Goal: Information Seeking & Learning: Check status

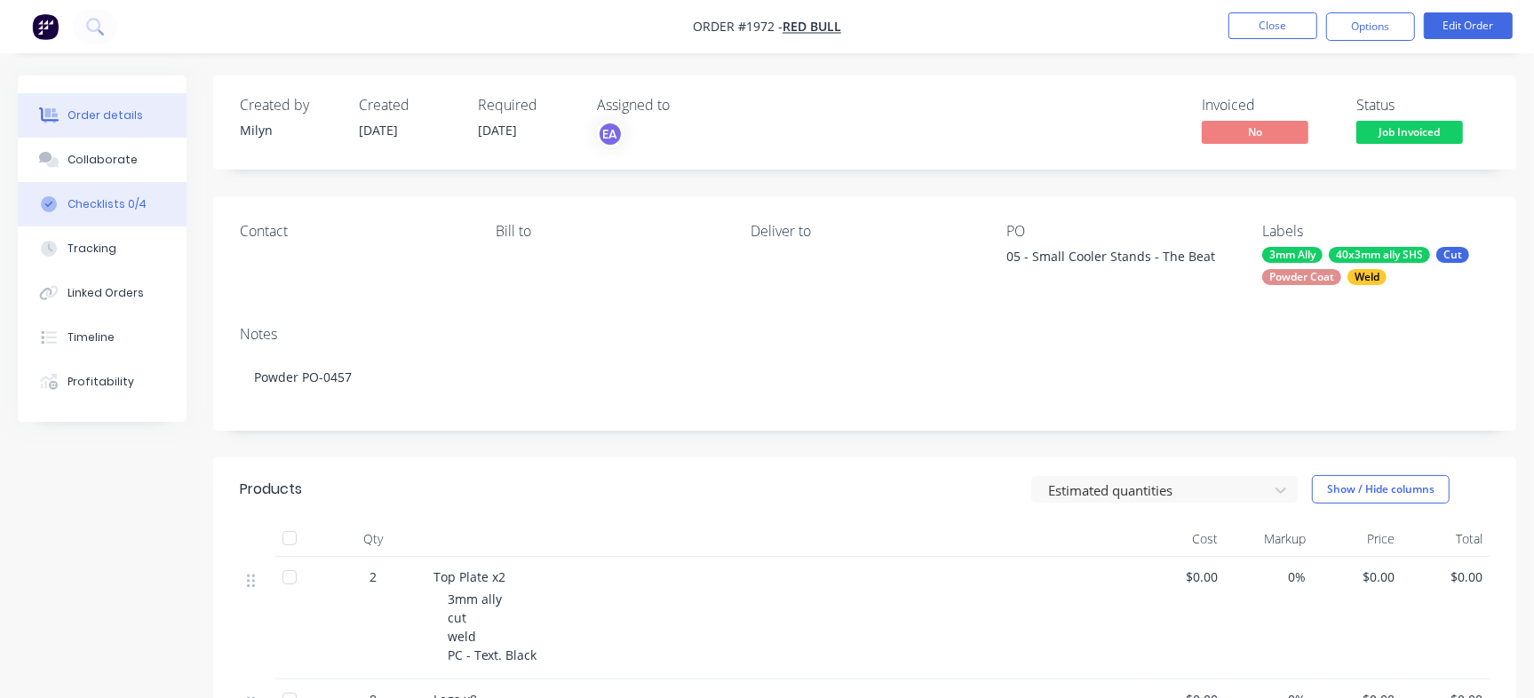
click at [135, 221] on button "Checklists 0/4" at bounding box center [102, 204] width 169 height 44
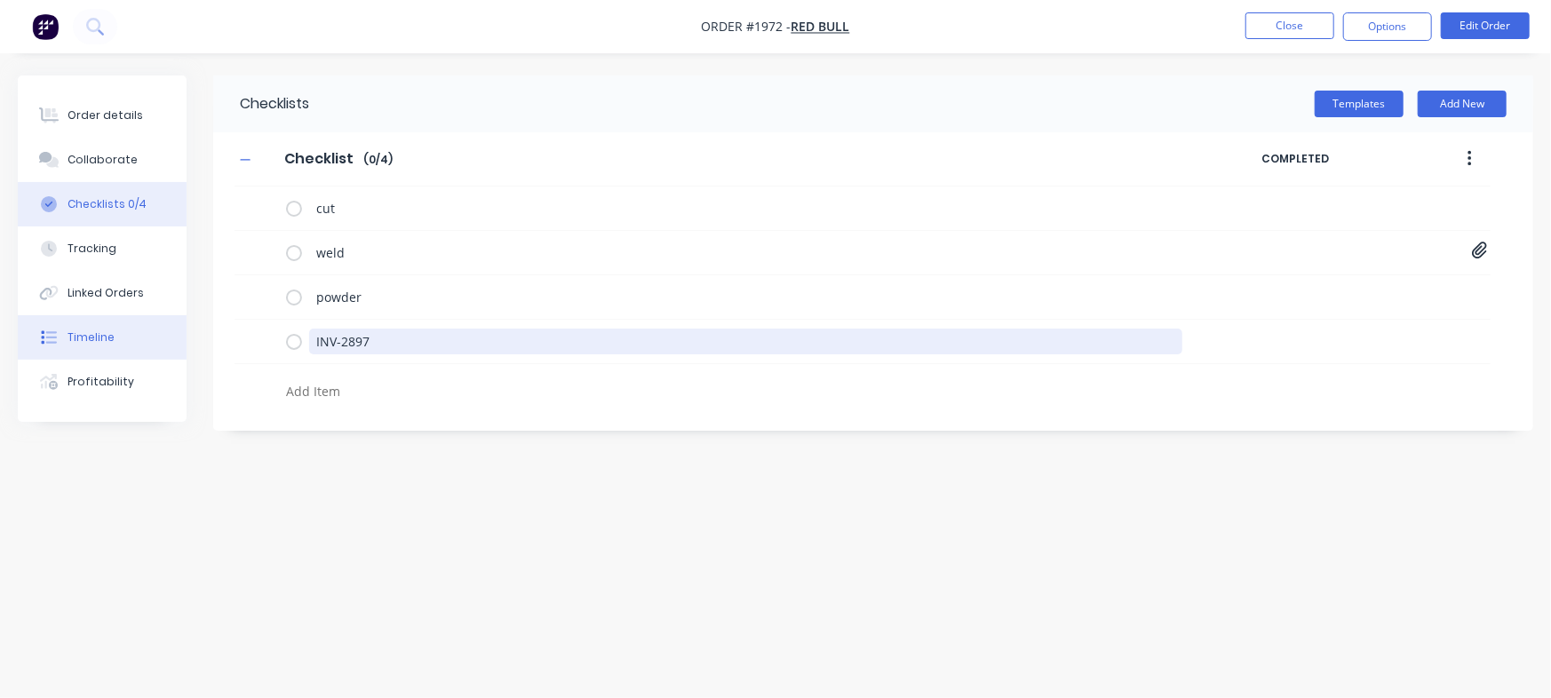
drag, startPoint x: 390, startPoint y: 352, endPoint x: 124, endPoint y: 346, distance: 265.7
click at [131, 352] on div "Order details Collaborate Checklists 0/4 Tracking Linked Orders Timeline Profit…" at bounding box center [775, 316] width 1551 height 480
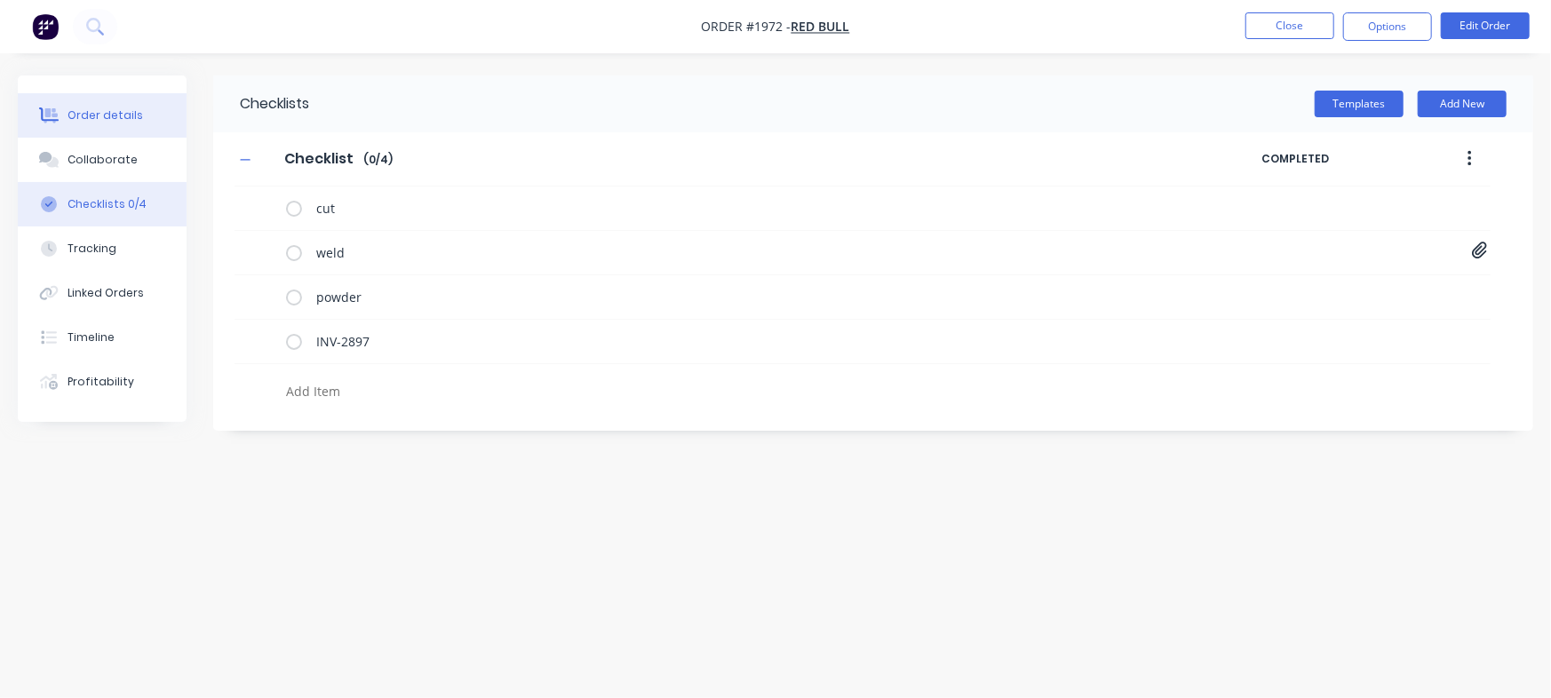
click at [99, 121] on div "Order details" at bounding box center [106, 116] width 76 height 16
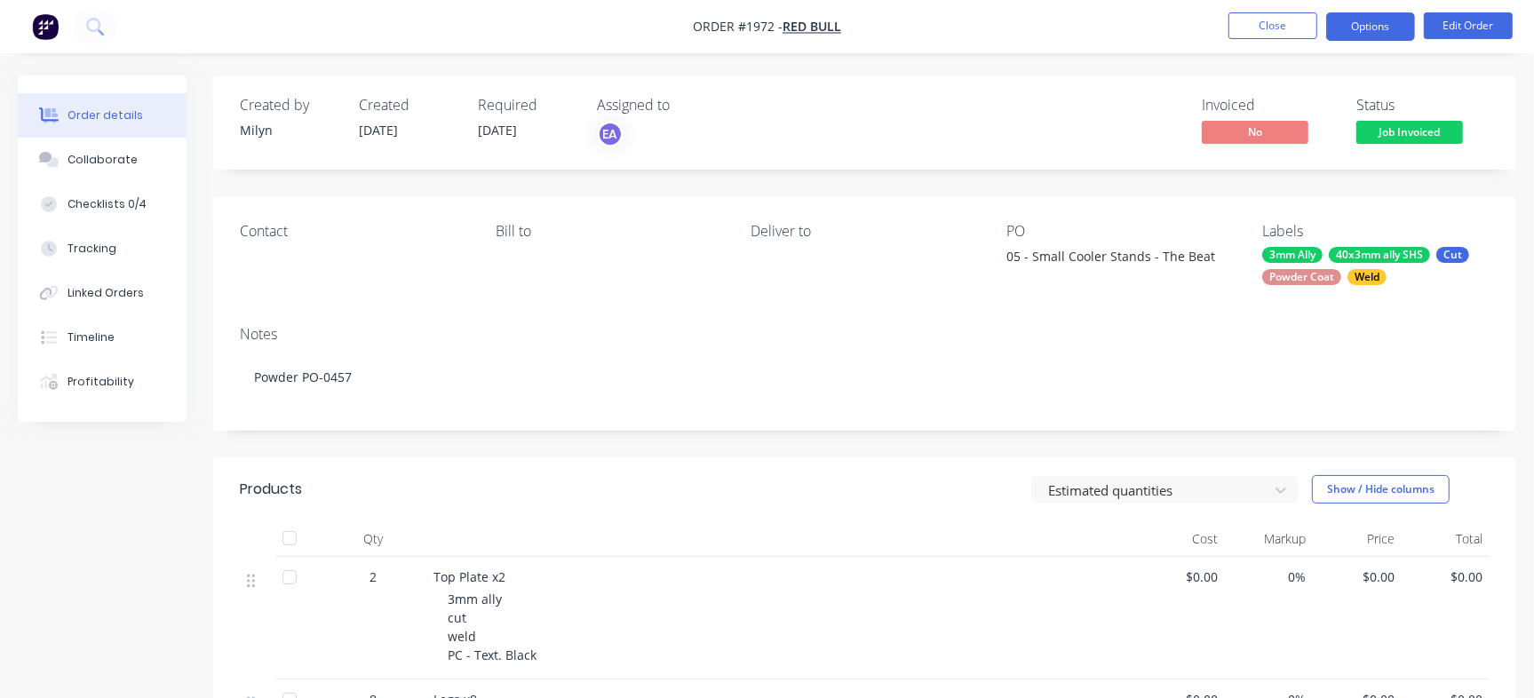
click at [1393, 29] on button "Options" at bounding box center [1370, 26] width 89 height 28
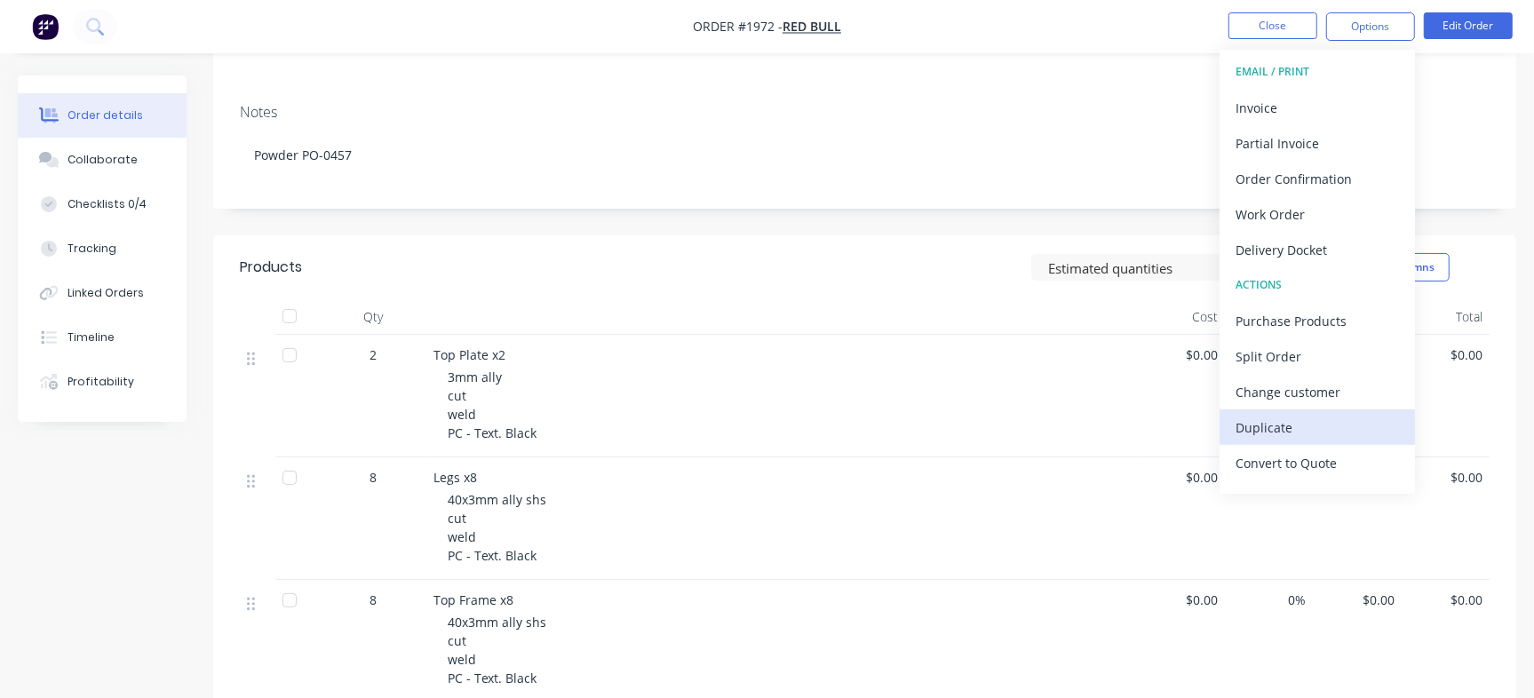
scroll to position [27, 0]
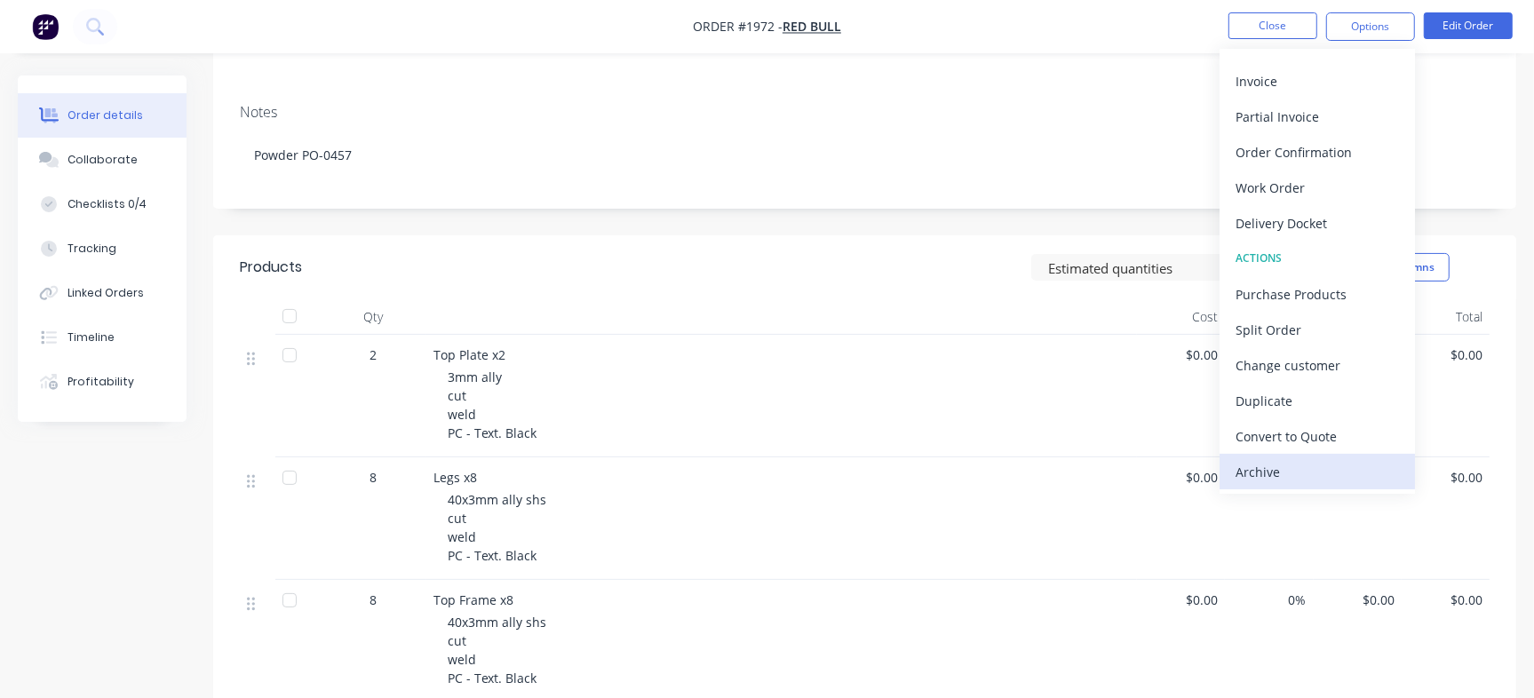
click at [1264, 458] on button "Archive" at bounding box center [1317, 472] width 195 height 36
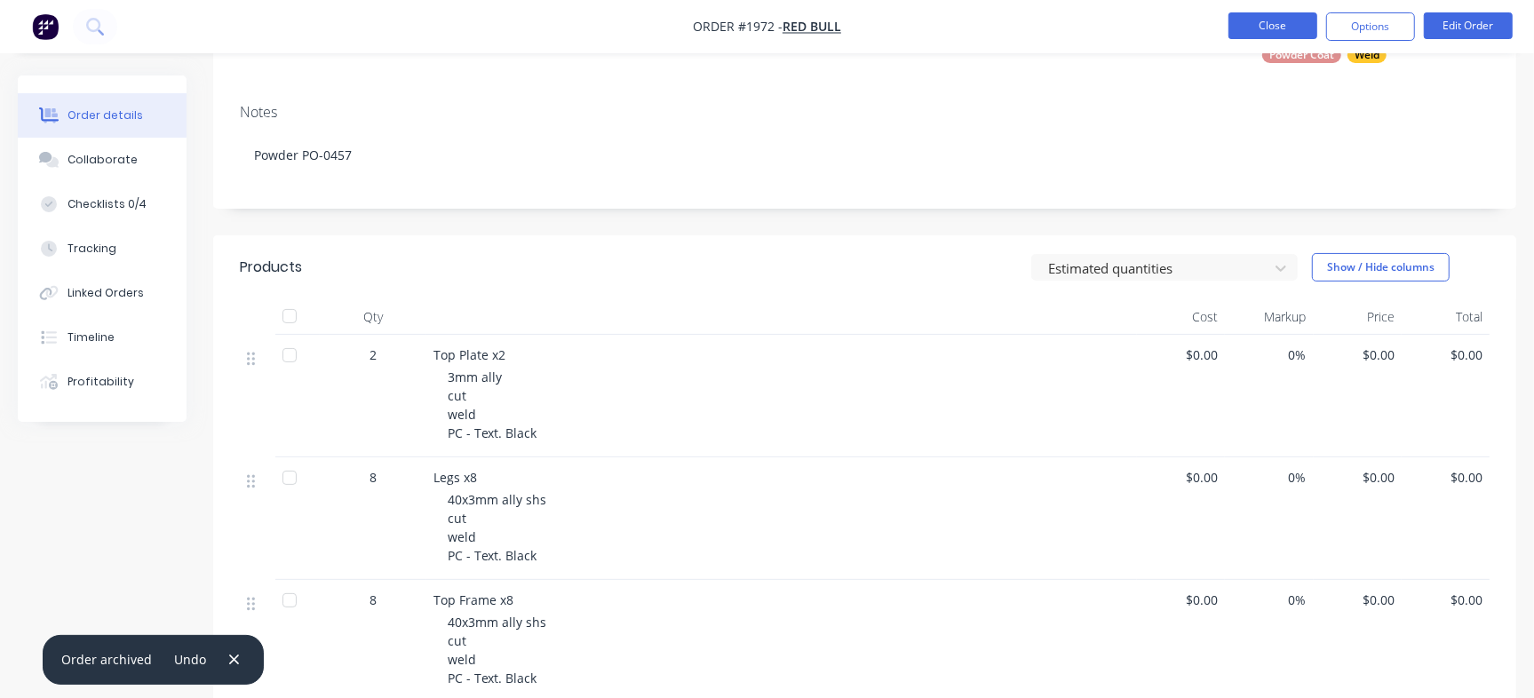
click at [1271, 23] on button "Close" at bounding box center [1273, 25] width 89 height 27
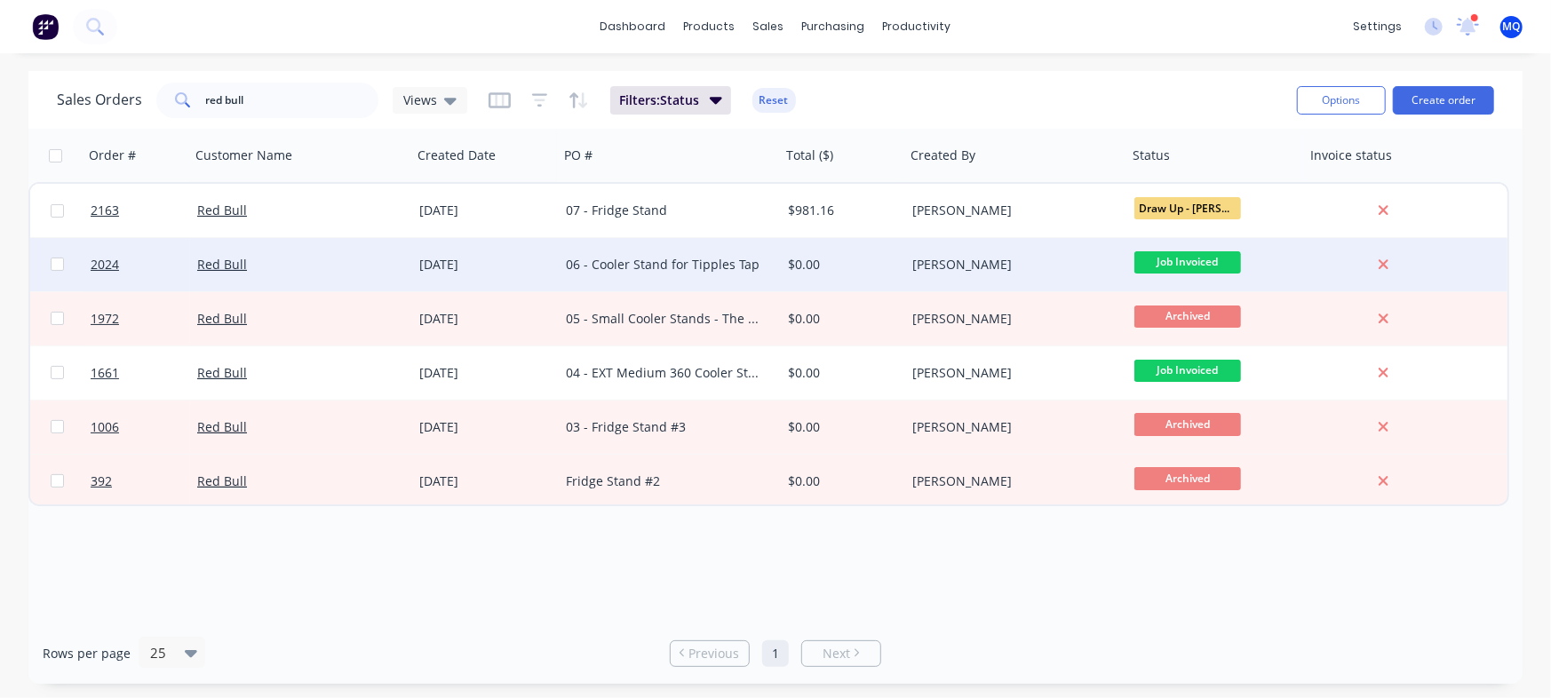
click at [797, 250] on div "$0.00" at bounding box center [843, 264] width 124 height 53
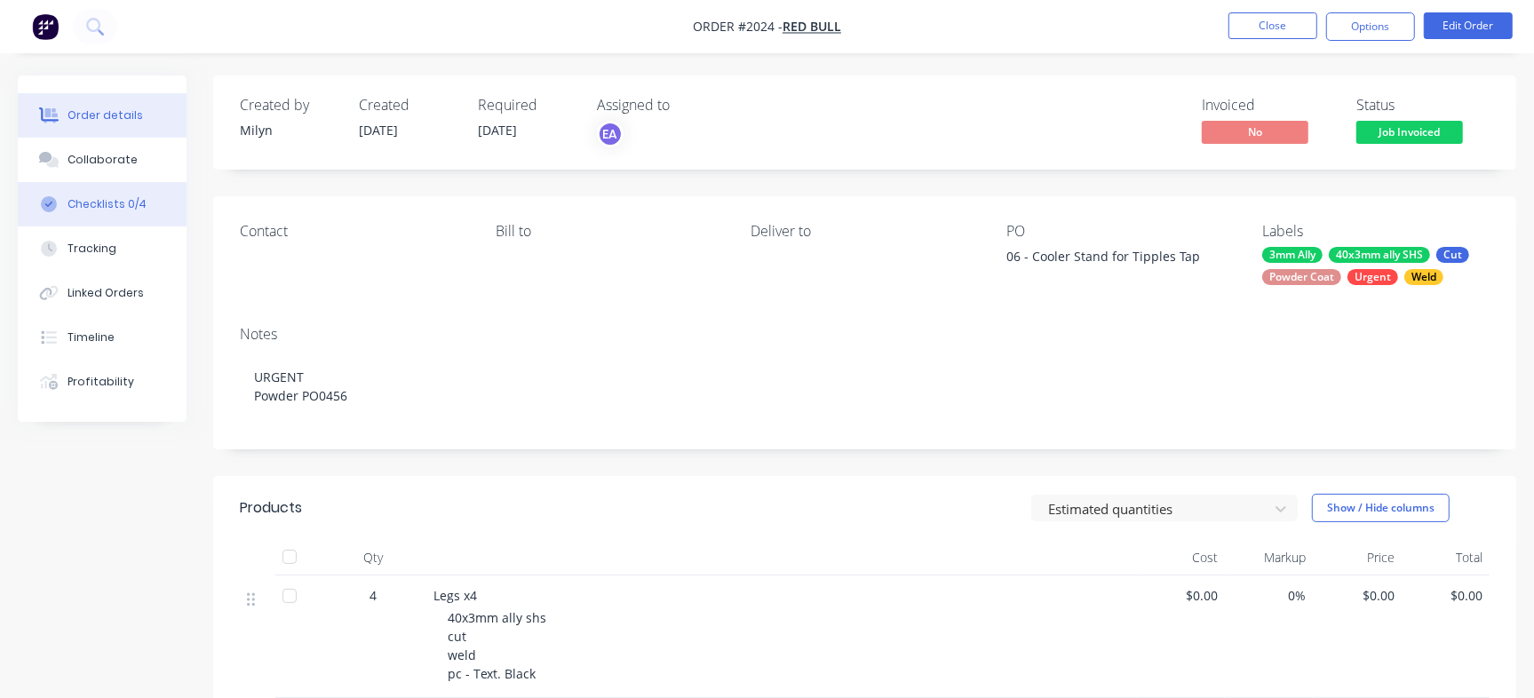
click at [115, 203] on div "Checklists 0/4" at bounding box center [107, 204] width 79 height 16
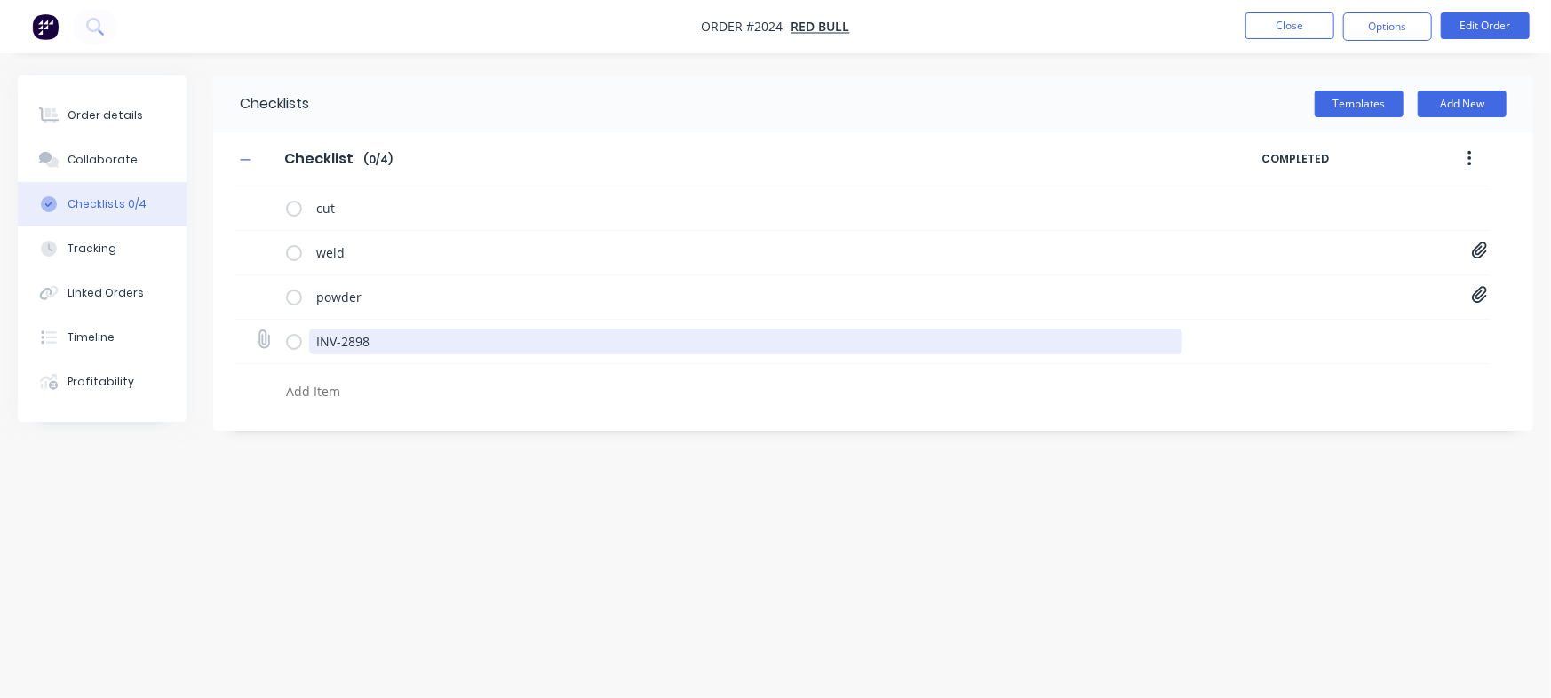
drag, startPoint x: 334, startPoint y: 344, endPoint x: 284, endPoint y: 343, distance: 49.8
click at [286, 343] on div "INV-2898" at bounding box center [738, 341] width 904 height 36
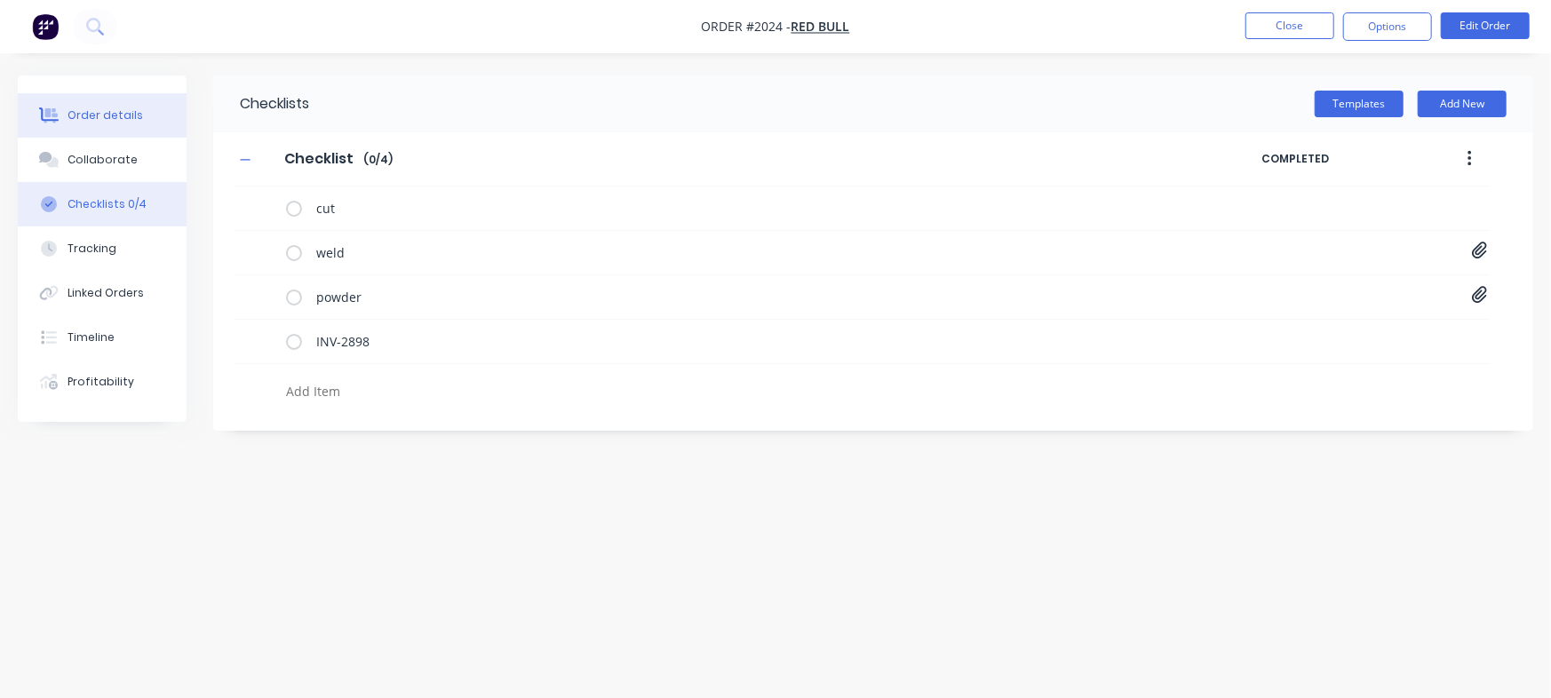
click at [72, 121] on div "Order details" at bounding box center [106, 116] width 76 height 16
type textarea "x"
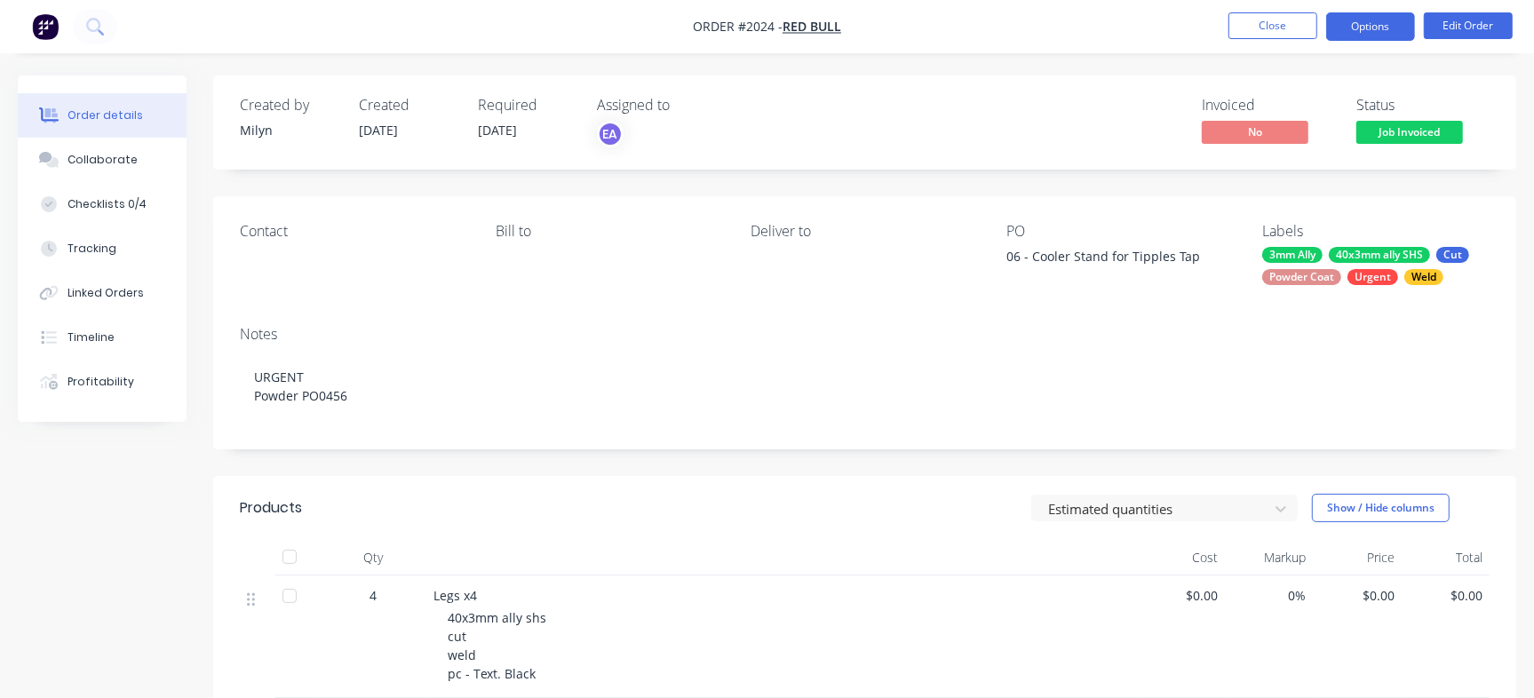
click at [1382, 34] on button "Options" at bounding box center [1370, 26] width 89 height 28
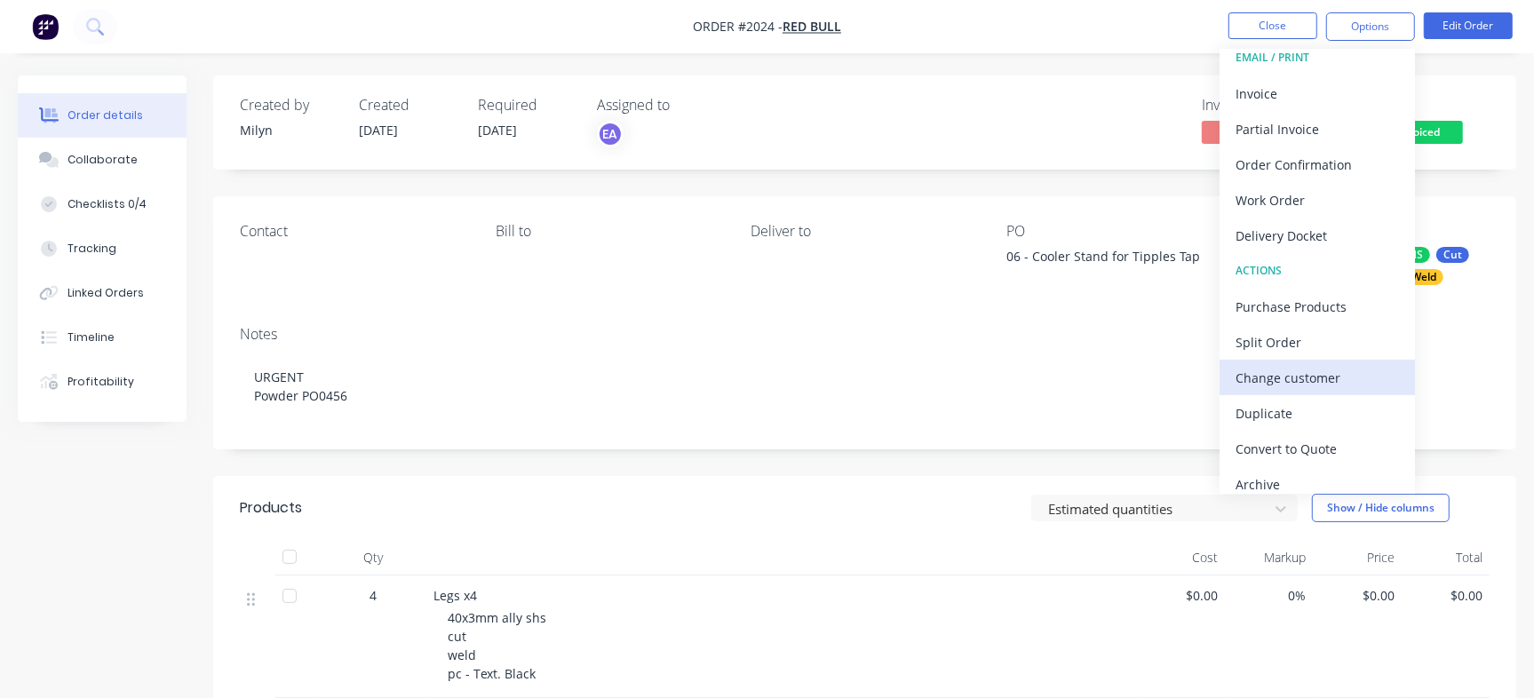
scroll to position [27, 0]
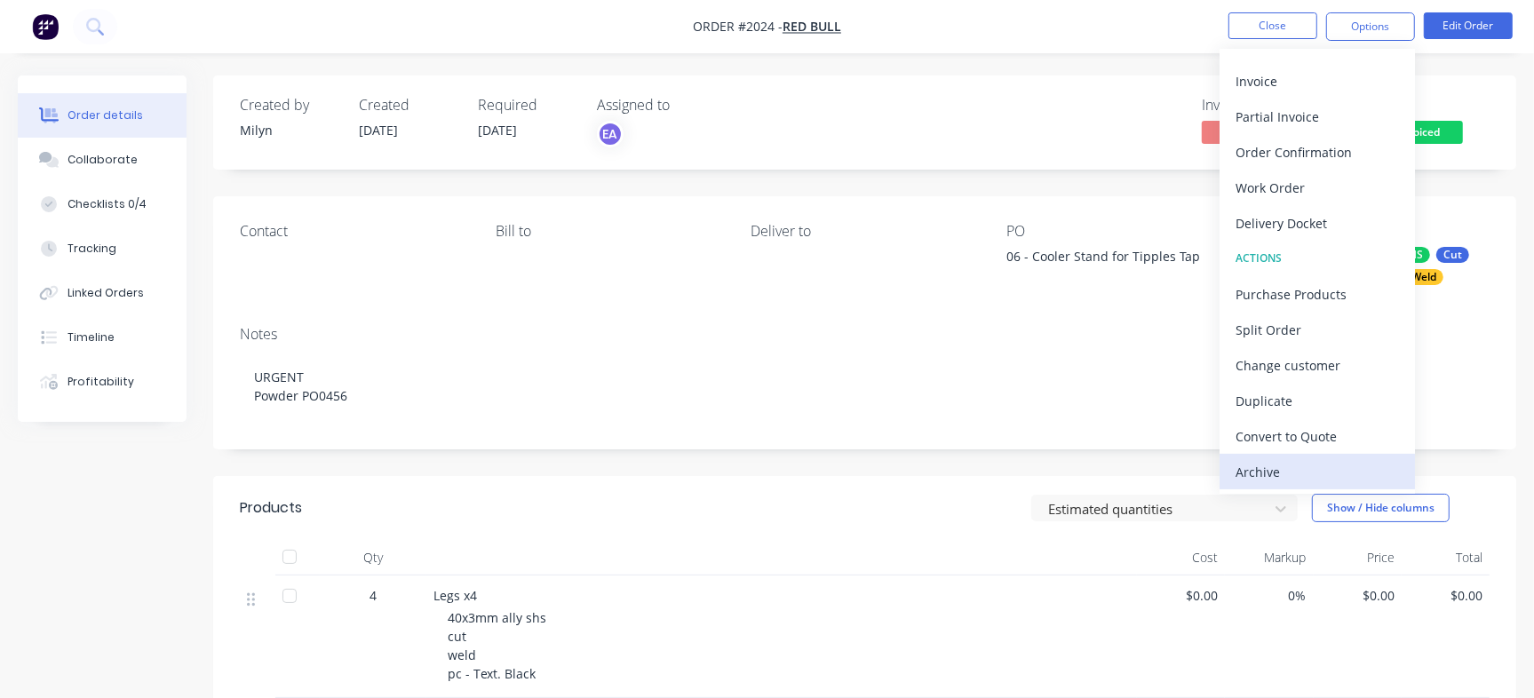
click at [1308, 458] on button "Archive" at bounding box center [1317, 472] width 195 height 36
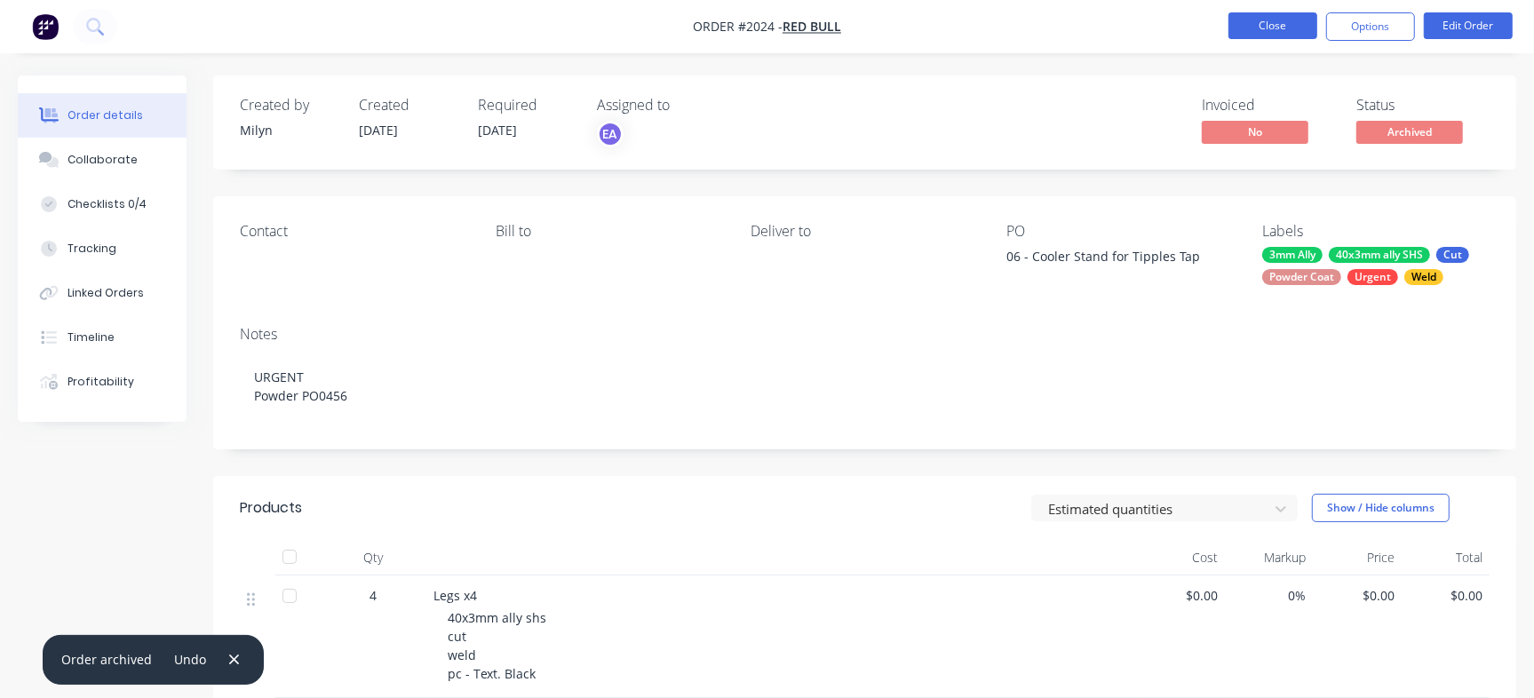
click at [1276, 29] on button "Close" at bounding box center [1273, 25] width 89 height 27
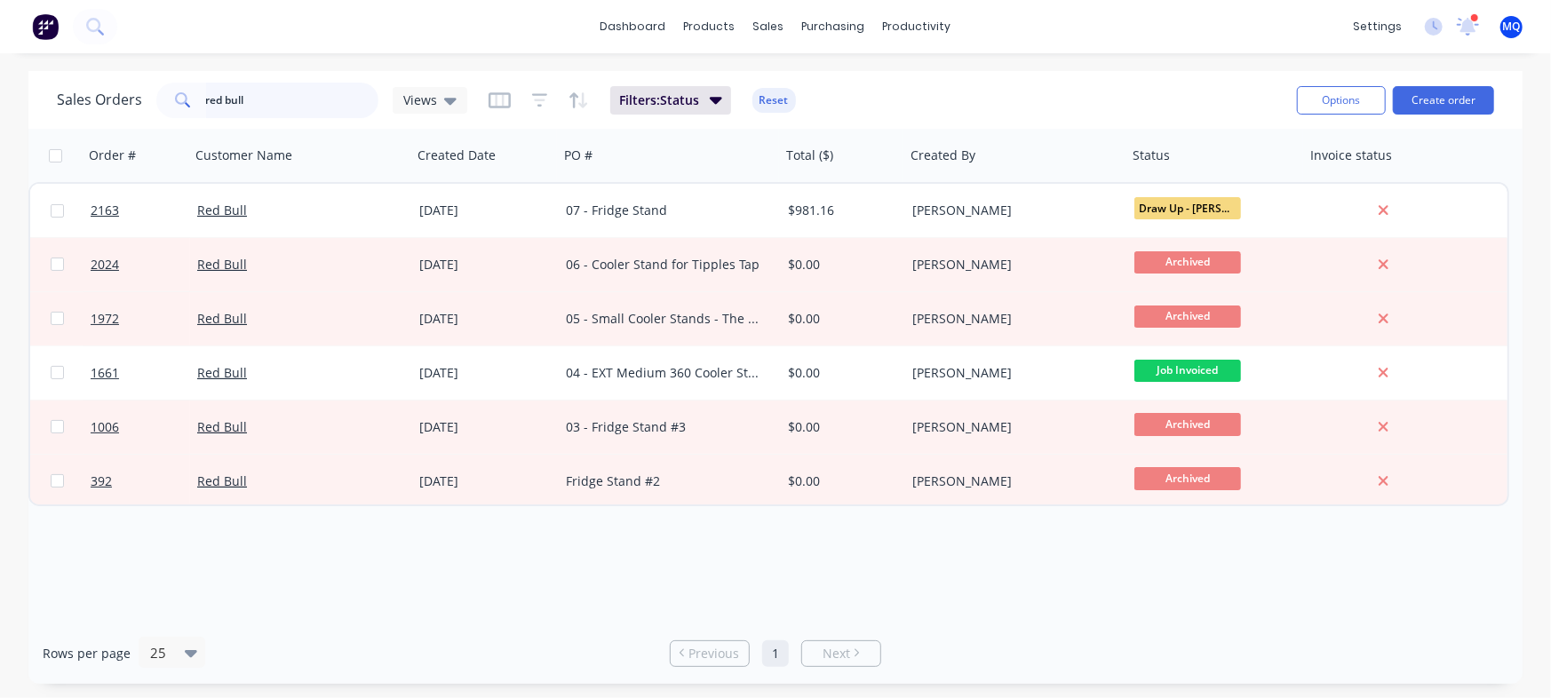
click at [318, 92] on input "red bull" at bounding box center [292, 101] width 173 height 36
drag, startPoint x: 290, startPoint y: 98, endPoint x: 0, endPoint y: 0, distance: 305.7
click at [0, 4] on div "dashboard products sales purchasing productivity dashboard products Product Cat…" at bounding box center [775, 349] width 1551 height 698
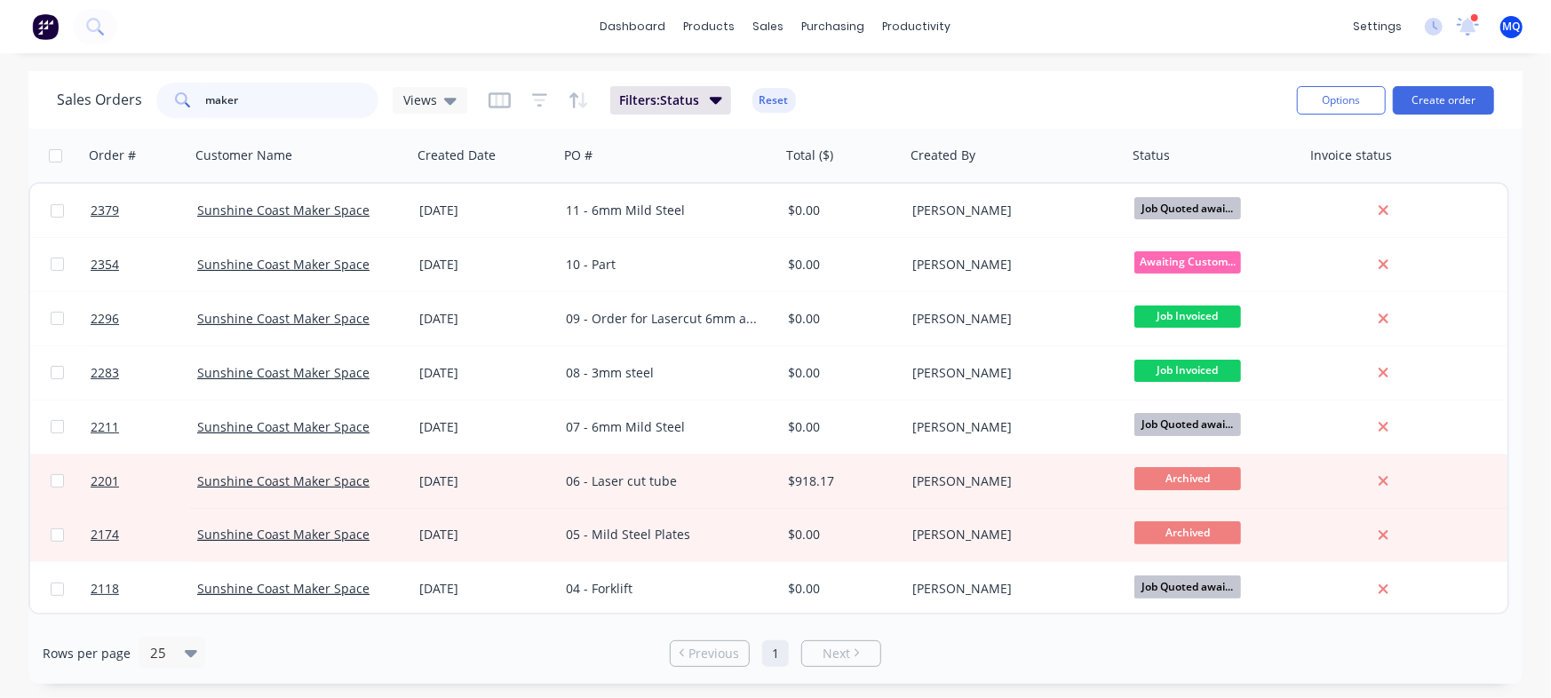
click at [268, 94] on input "maker" at bounding box center [292, 101] width 173 height 36
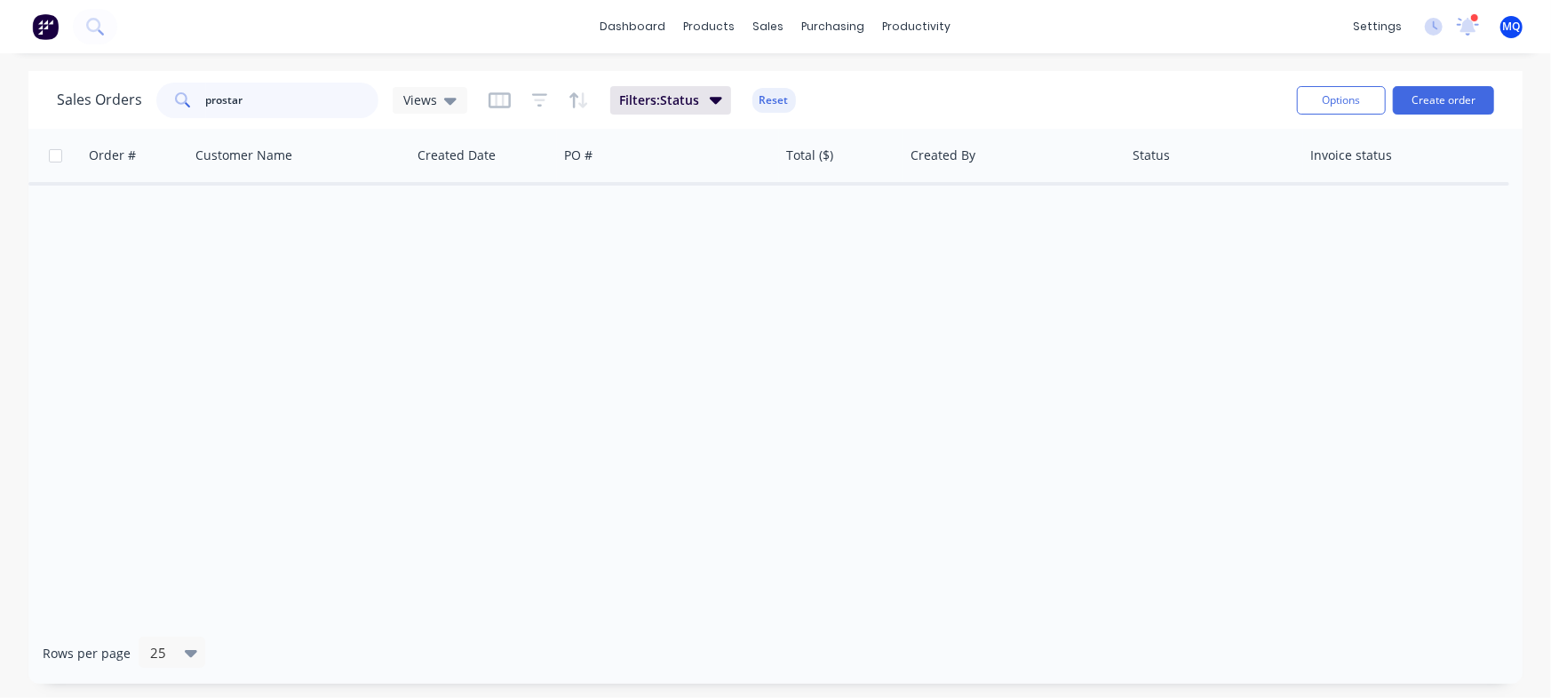
drag, startPoint x: 251, startPoint y: 100, endPoint x: 0, endPoint y: -135, distance: 343.9
click at [0, 0] on html "dashboard products sales purchasing productivity dashboard products Product Cat…" at bounding box center [775, 349] width 1551 height 698
drag, startPoint x: 312, startPoint y: 103, endPoint x: 0, endPoint y: 4, distance: 327.3
click at [0, 35] on div "dashboard products sales purchasing productivity dashboard products Product Cat…" at bounding box center [775, 349] width 1551 height 698
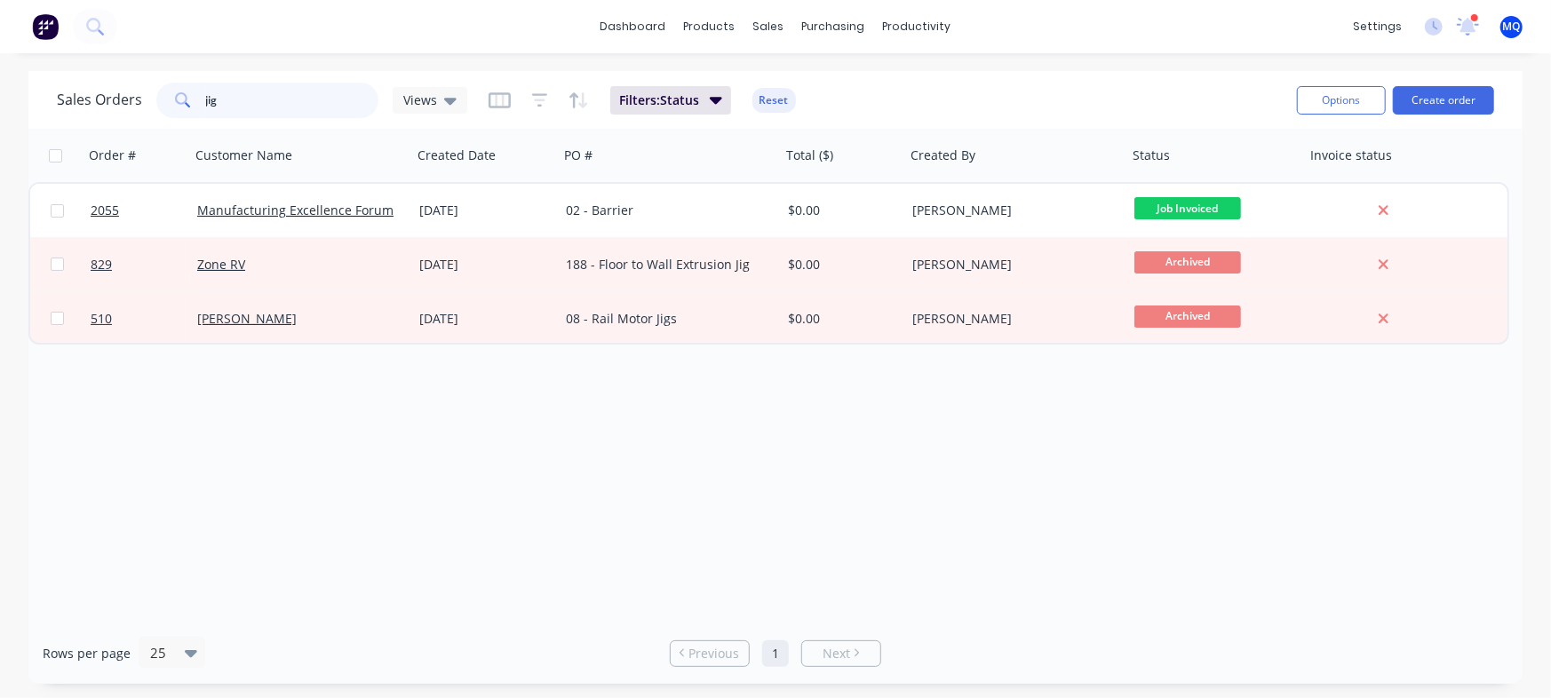
click at [258, 115] on input "jig" at bounding box center [292, 101] width 173 height 36
type input "peak"
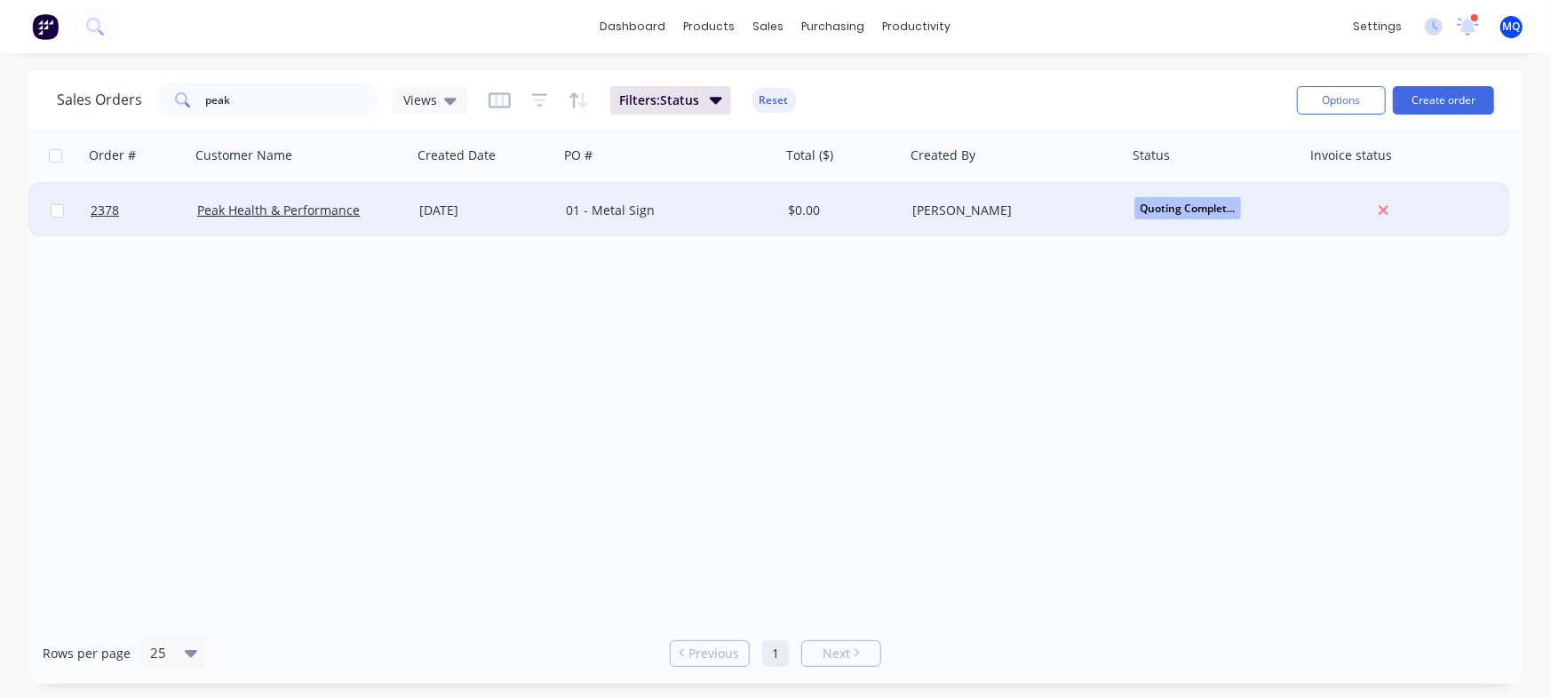
click at [724, 209] on div "01 - Metal Sign" at bounding box center [664, 211] width 197 height 18
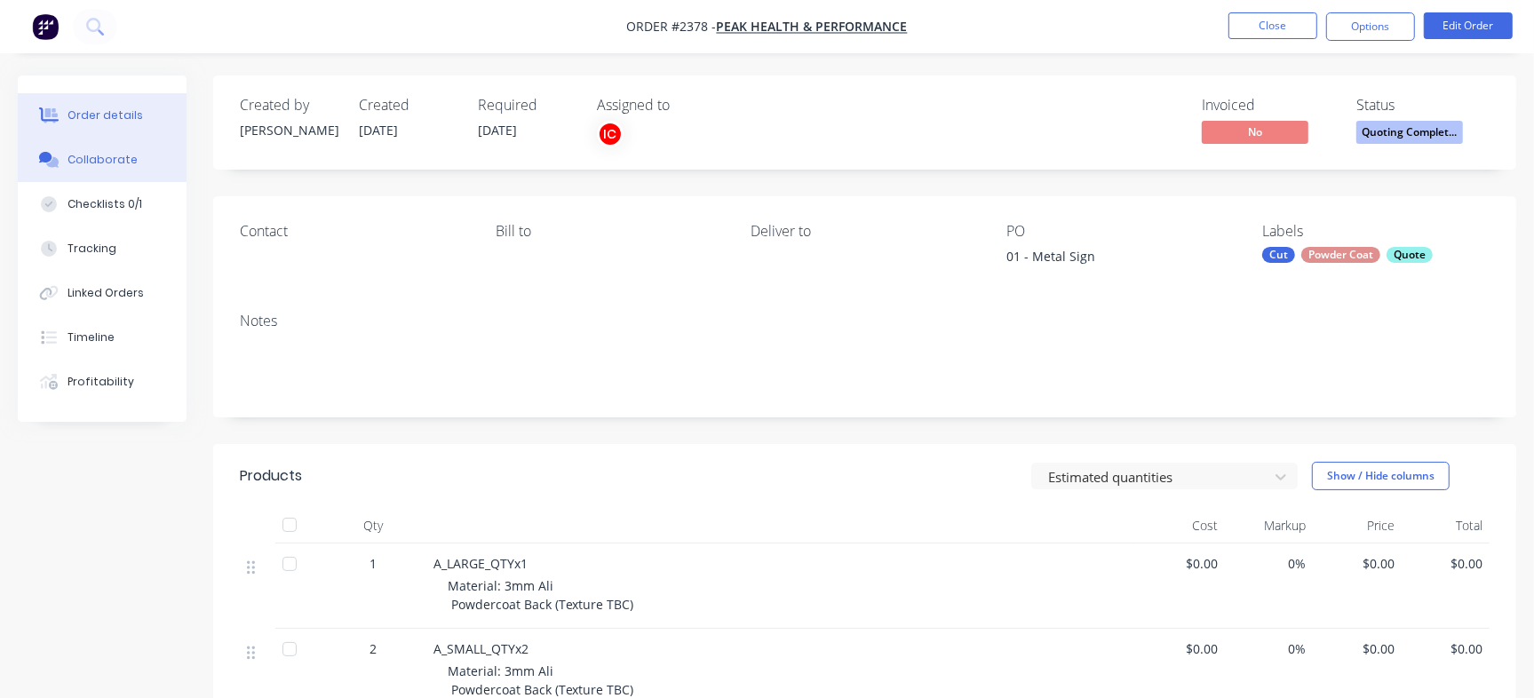
click at [84, 156] on div "Collaborate" at bounding box center [103, 160] width 70 height 16
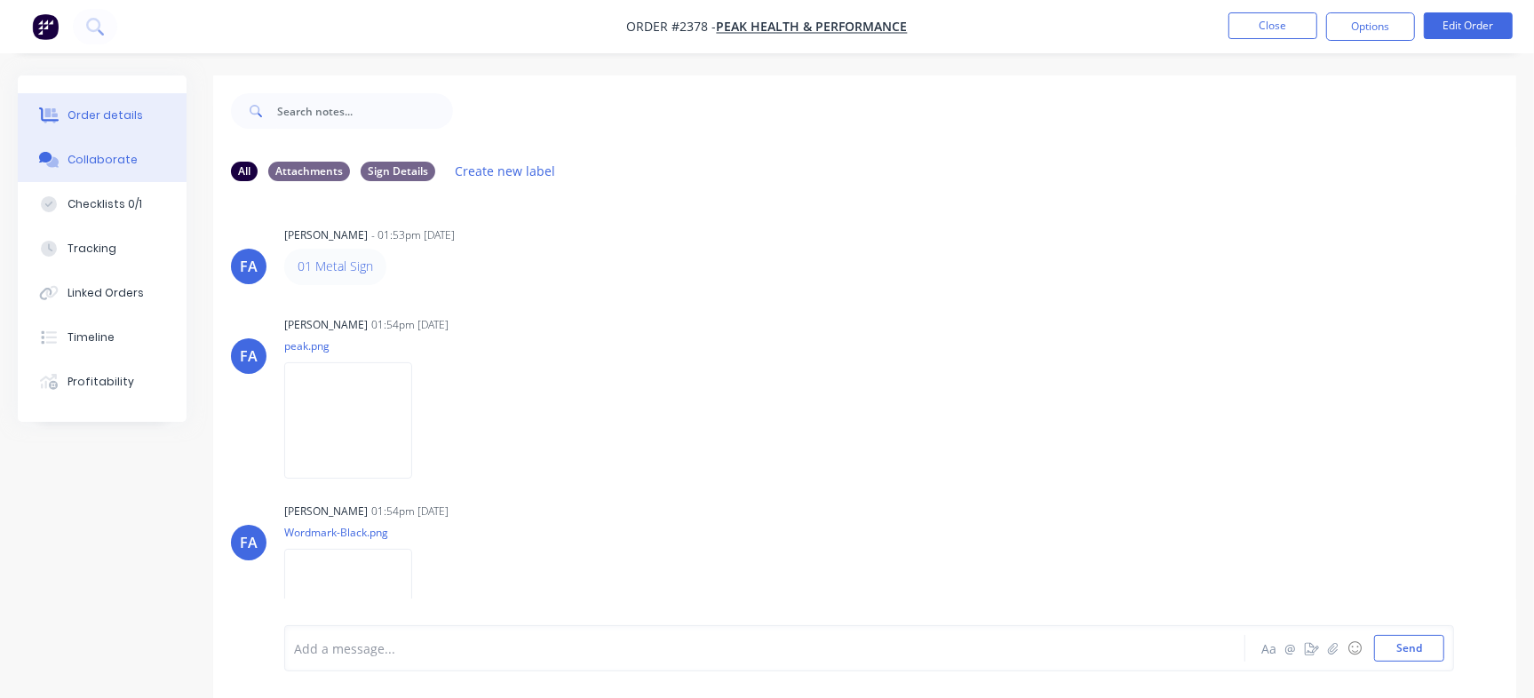
click at [142, 131] on button "Order details" at bounding box center [102, 115] width 169 height 44
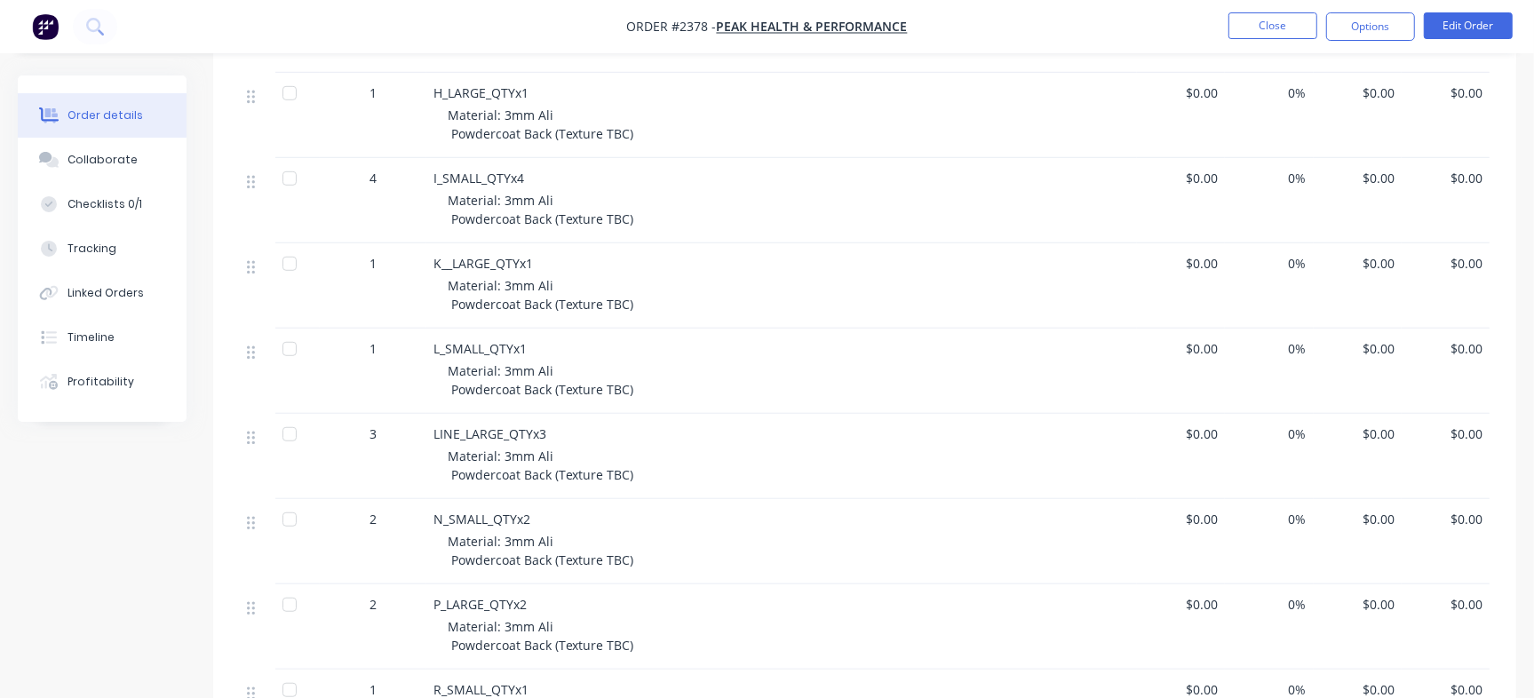
scroll to position [1000, 0]
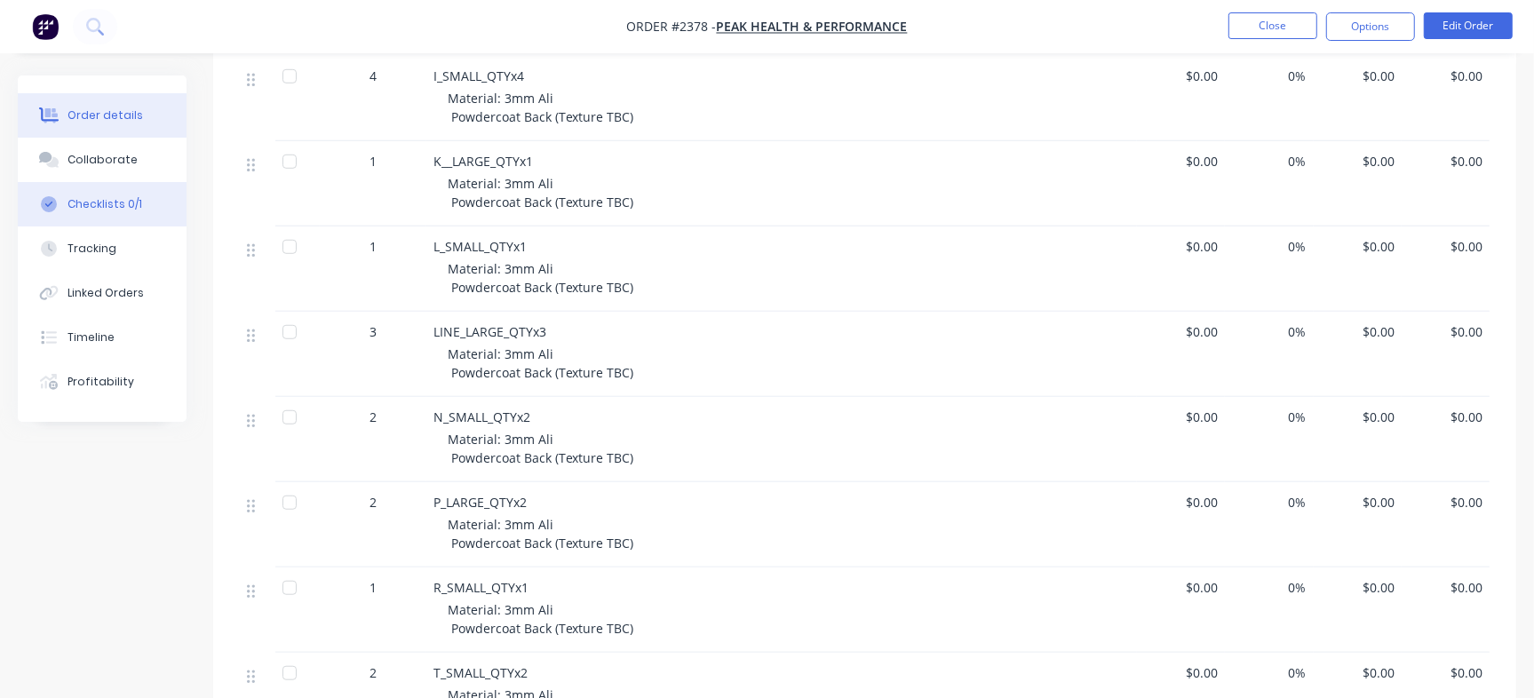
click at [94, 199] on div "Checklists 0/1" at bounding box center [105, 204] width 75 height 16
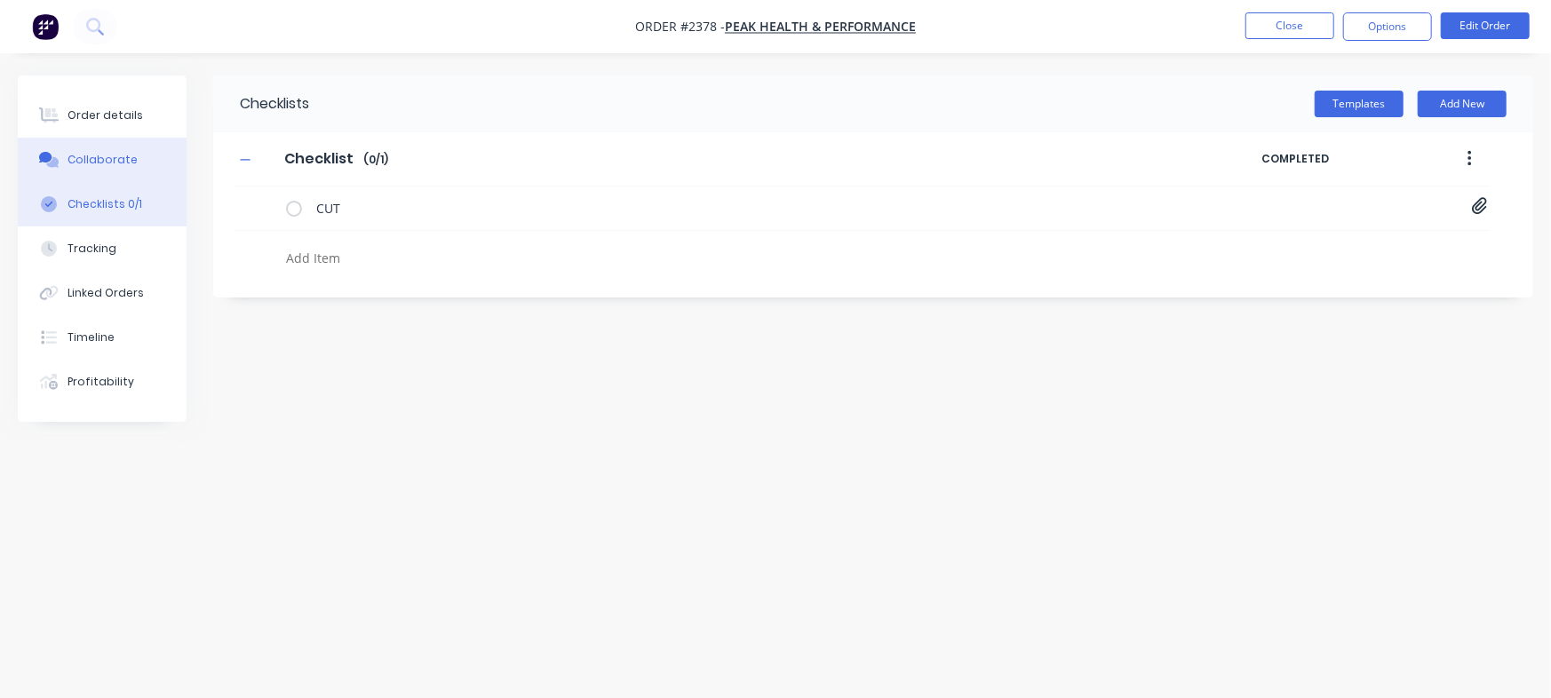
click at [143, 167] on button "Collaborate" at bounding box center [102, 160] width 169 height 44
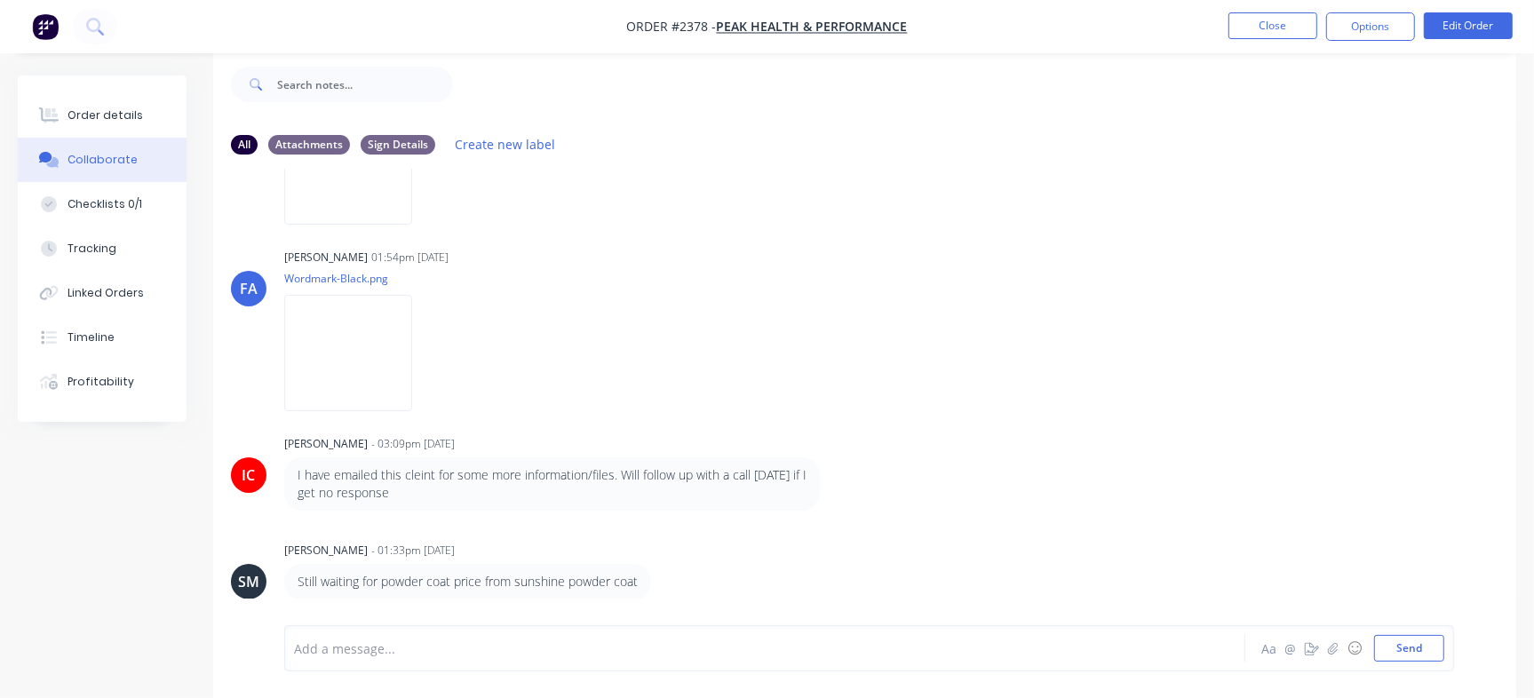
scroll to position [227, 0]
drag, startPoint x: 276, startPoint y: 24, endPoint x: 994, endPoint y: 192, distance: 737.3
click at [882, 180] on div "[PERSON_NAME] [PERSON_NAME] 01:54pm [DATE] peak.png Labels Download Delete" at bounding box center [864, 138] width 1303 height 160
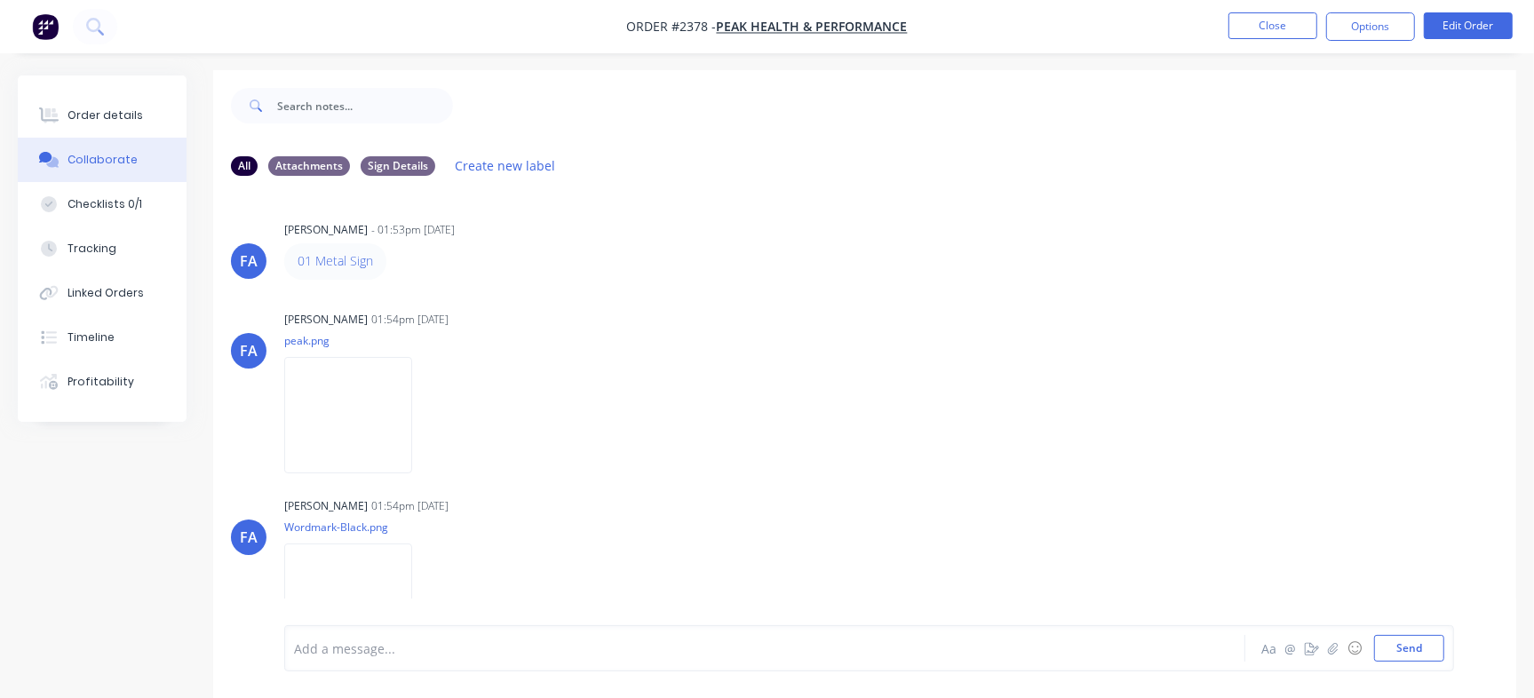
scroll to position [0, 0]
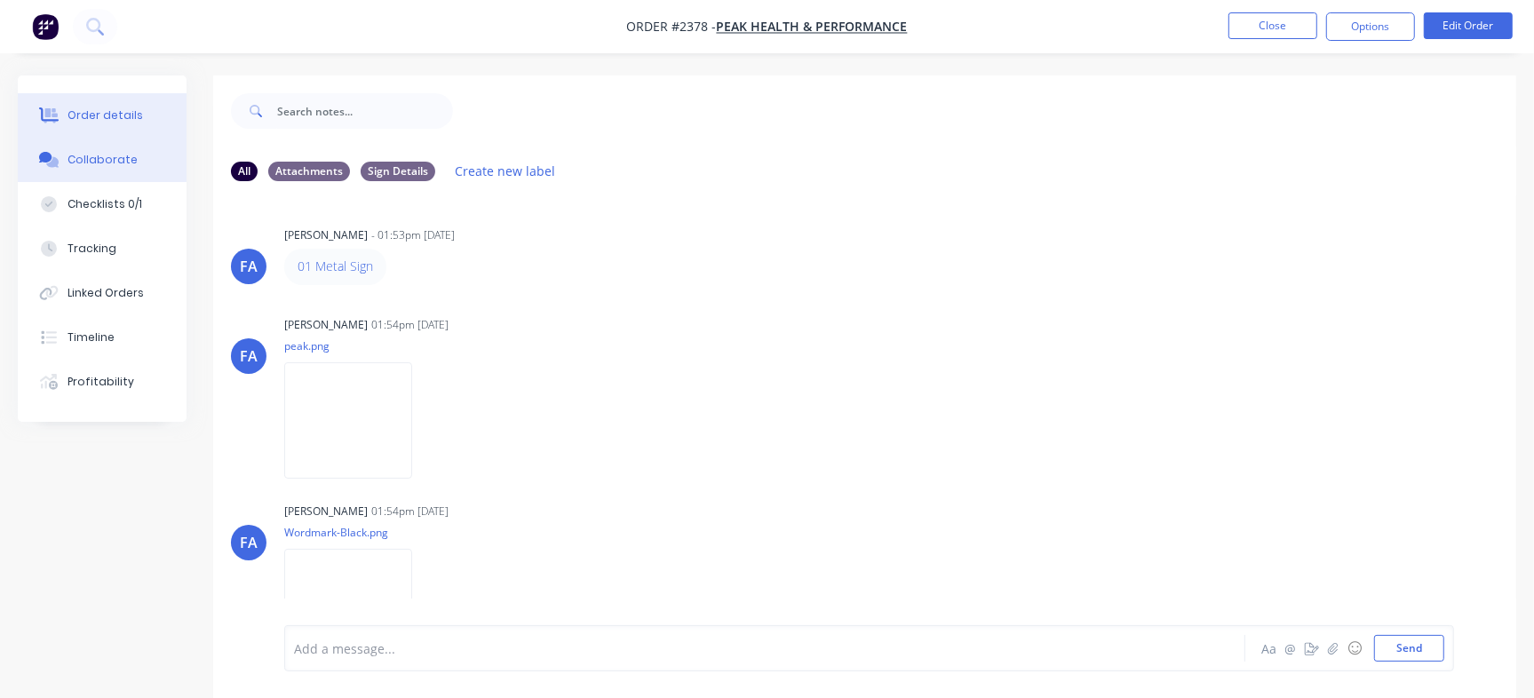
click at [115, 110] on div "Order details" at bounding box center [106, 116] width 76 height 16
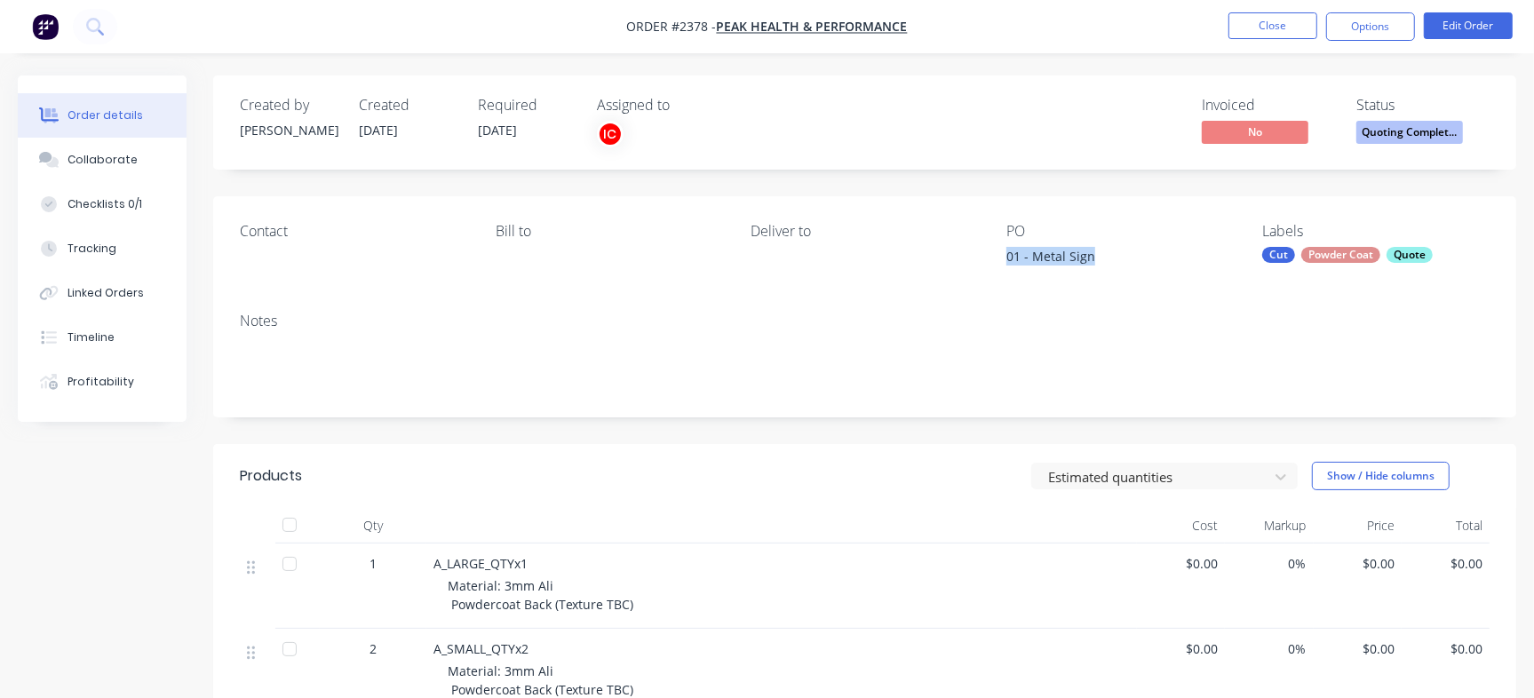
drag, startPoint x: 1003, startPoint y: 249, endPoint x: 1149, endPoint y: 269, distance: 147.1
click at [1149, 269] on div "Contact Bill to Deliver to PO 01 - Metal Sign Labels Cut Powder Coat Quote" at bounding box center [864, 247] width 1303 height 102
copy div "01 - Metal Sign"
click at [169, 209] on button "Checklists 0/1" at bounding box center [102, 204] width 169 height 44
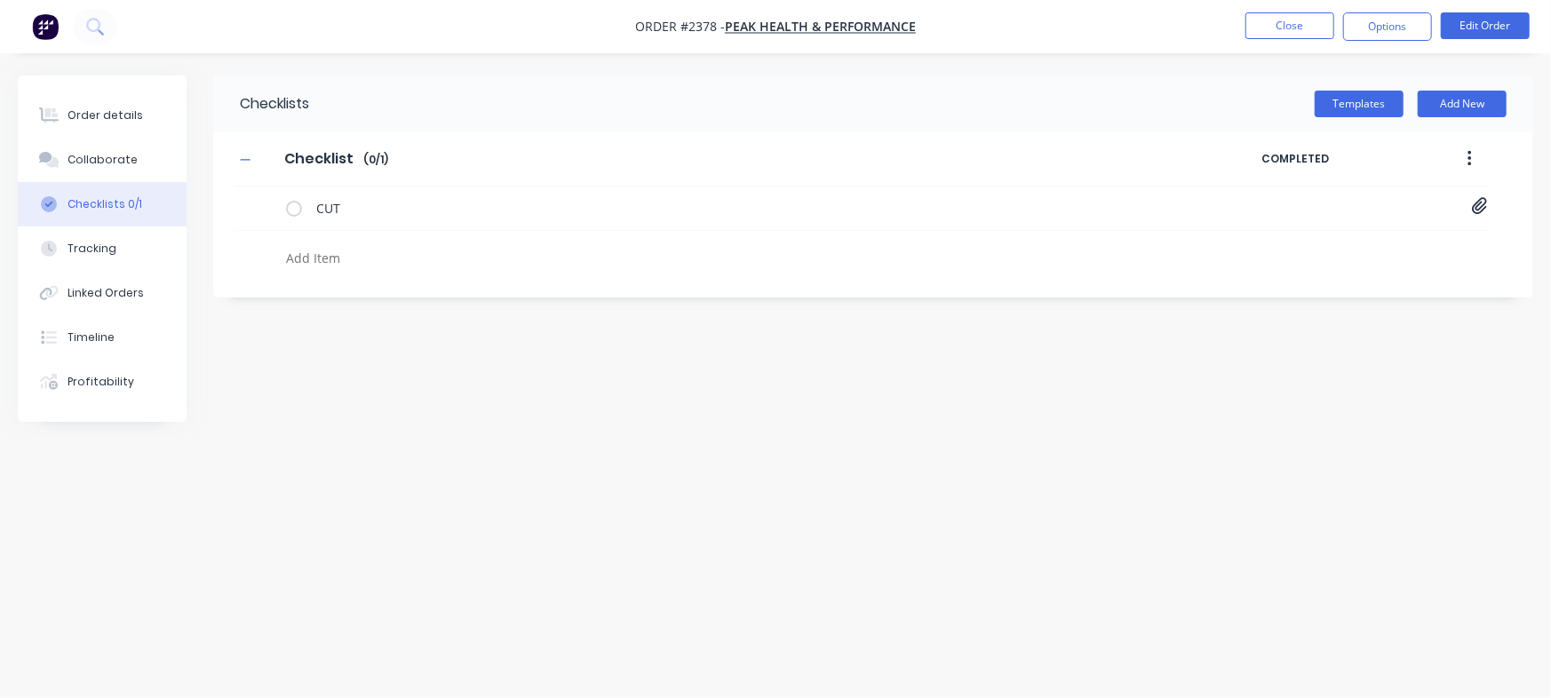
click at [378, 250] on textarea at bounding box center [683, 258] width 808 height 26
paste textarea "QU-1446"
type textarea "x"
type textarea "QU-1446"
type textarea "x"
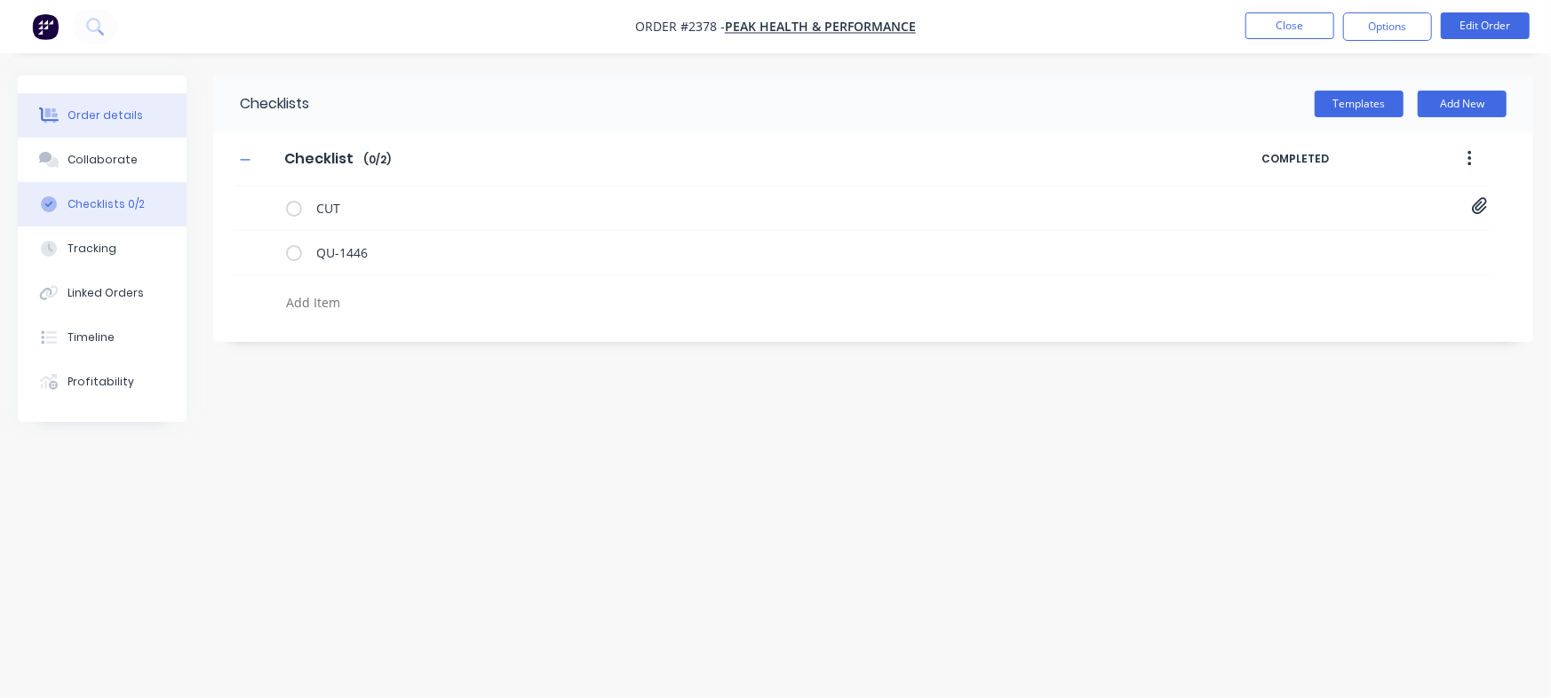
type textarea "x"
click at [95, 121] on div "Order details" at bounding box center [106, 116] width 76 height 16
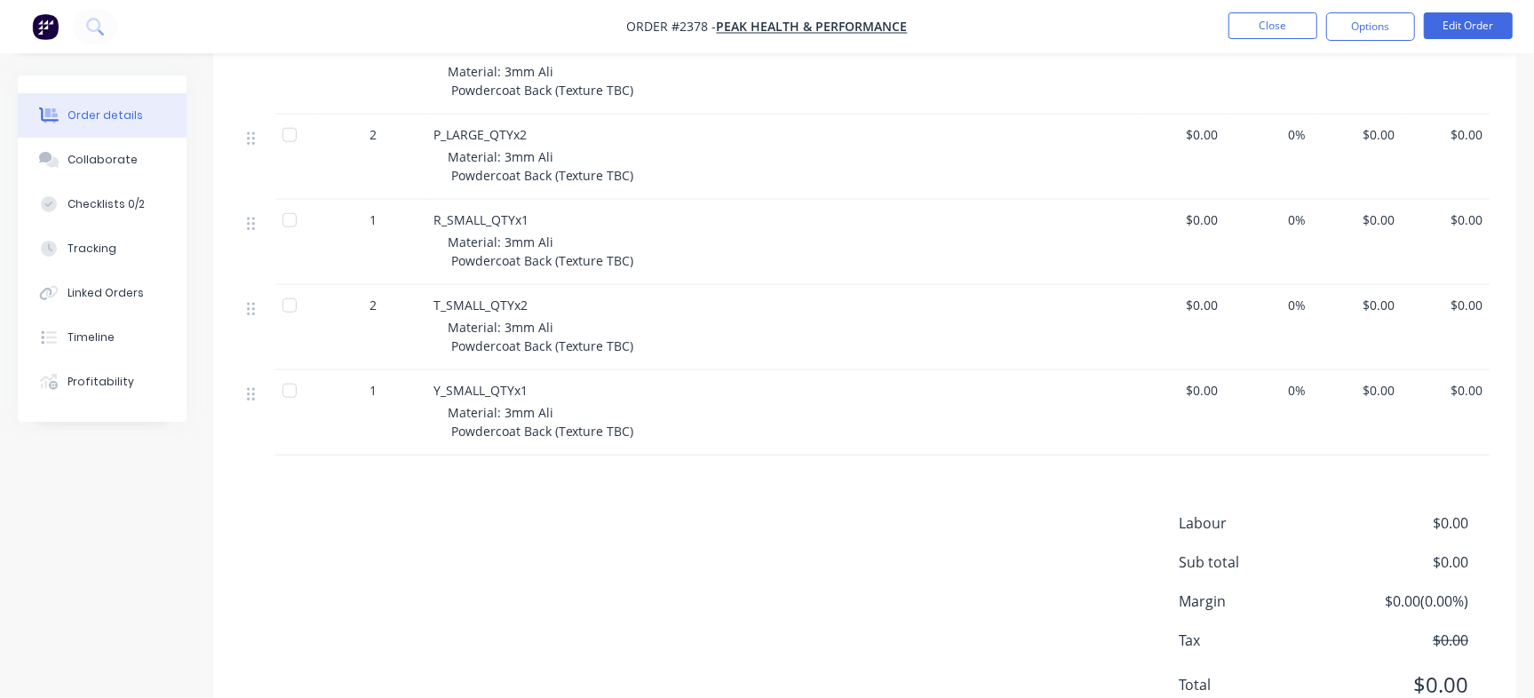
scroll to position [1439, 0]
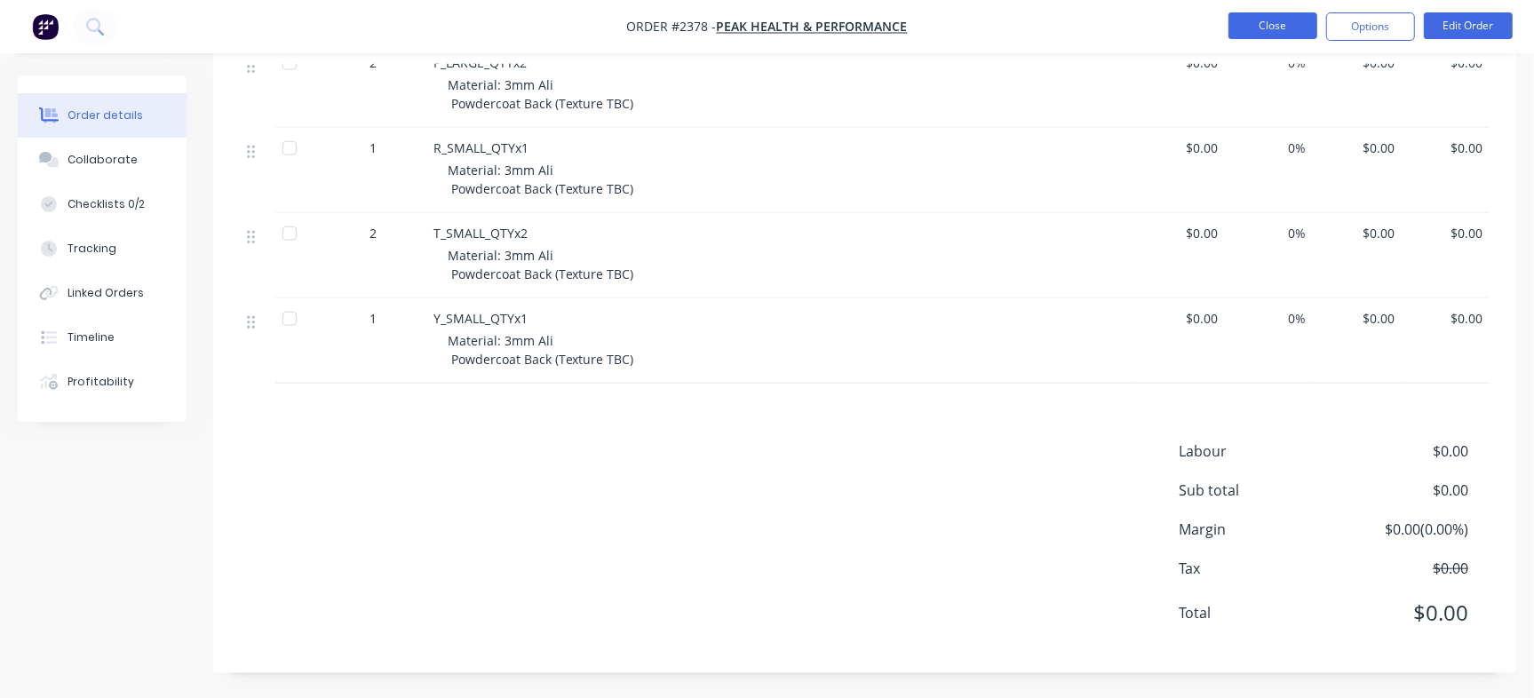
click at [1270, 28] on button "Close" at bounding box center [1273, 25] width 89 height 27
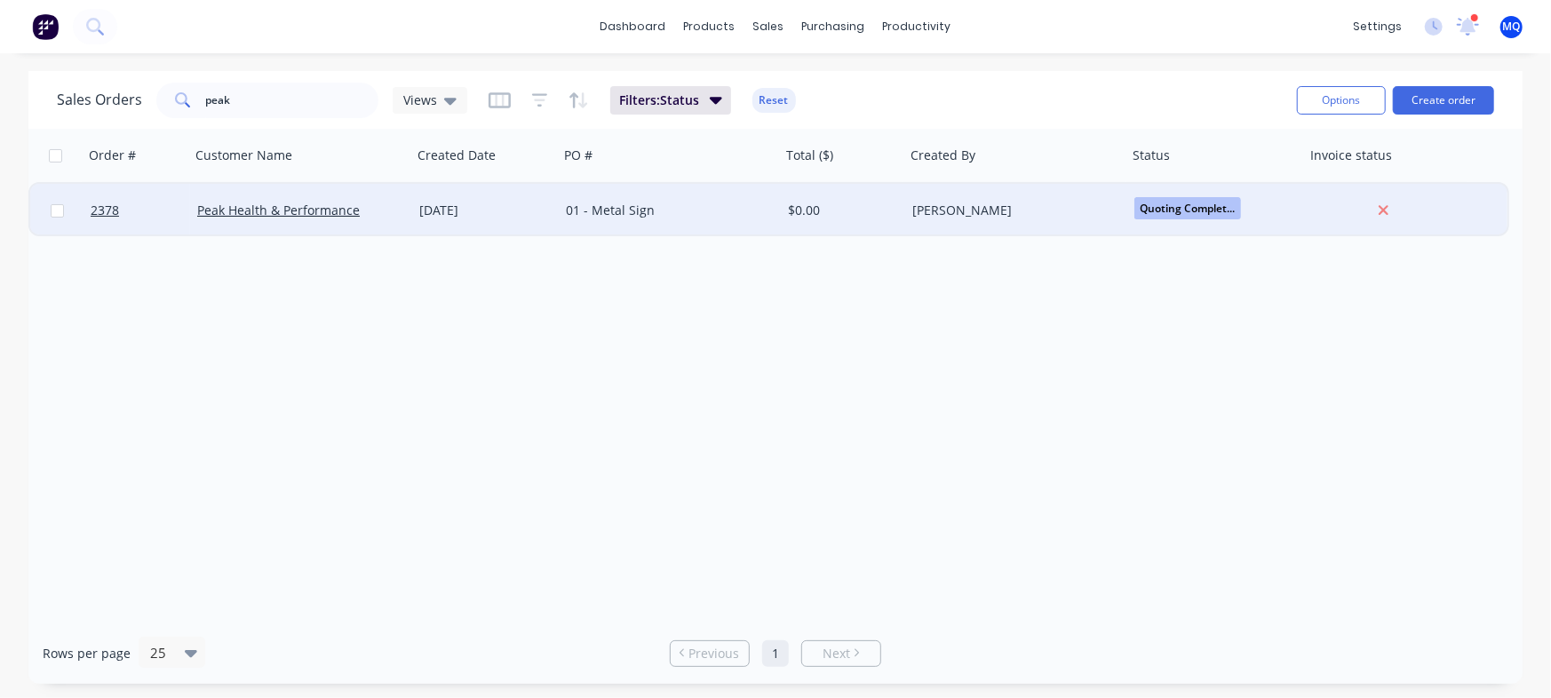
click at [573, 222] on div "01 - Metal Sign" at bounding box center [670, 210] width 222 height 53
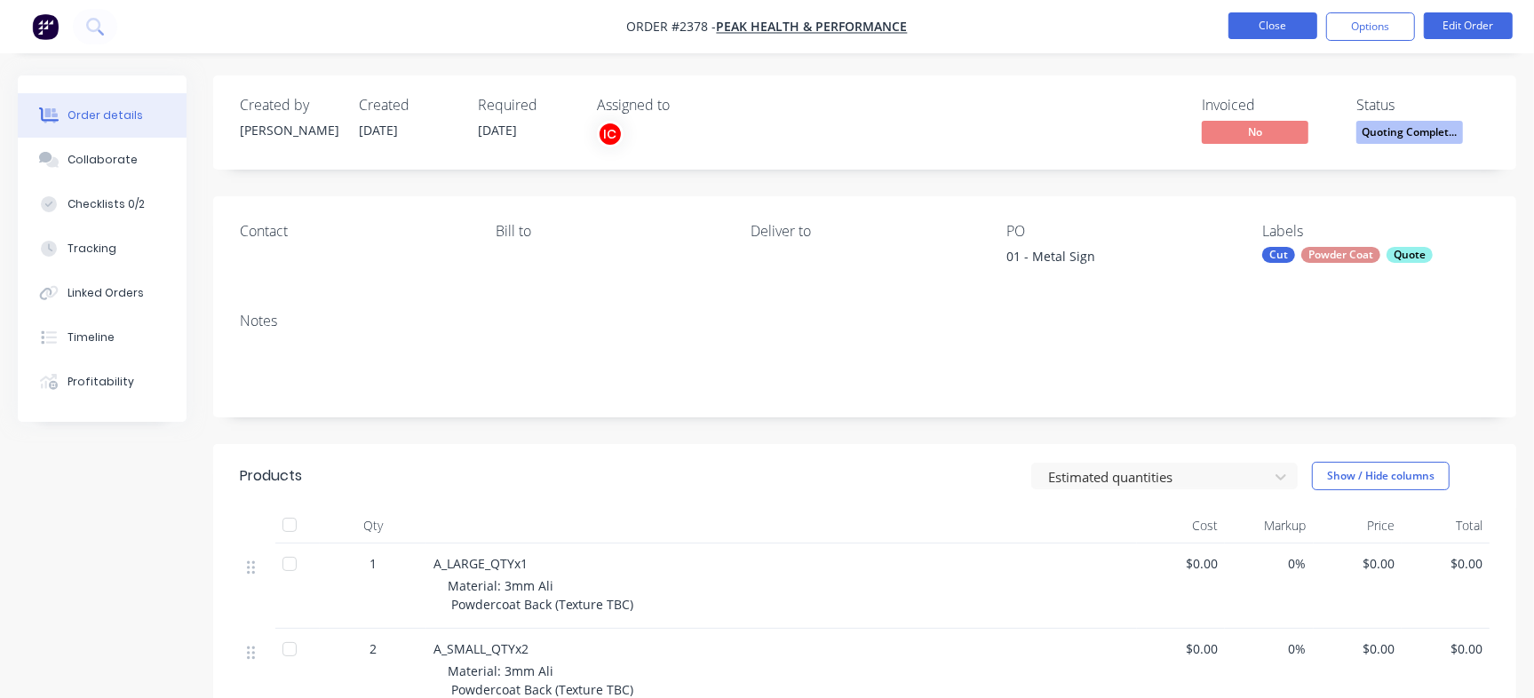
click at [1294, 36] on button "Close" at bounding box center [1273, 25] width 89 height 27
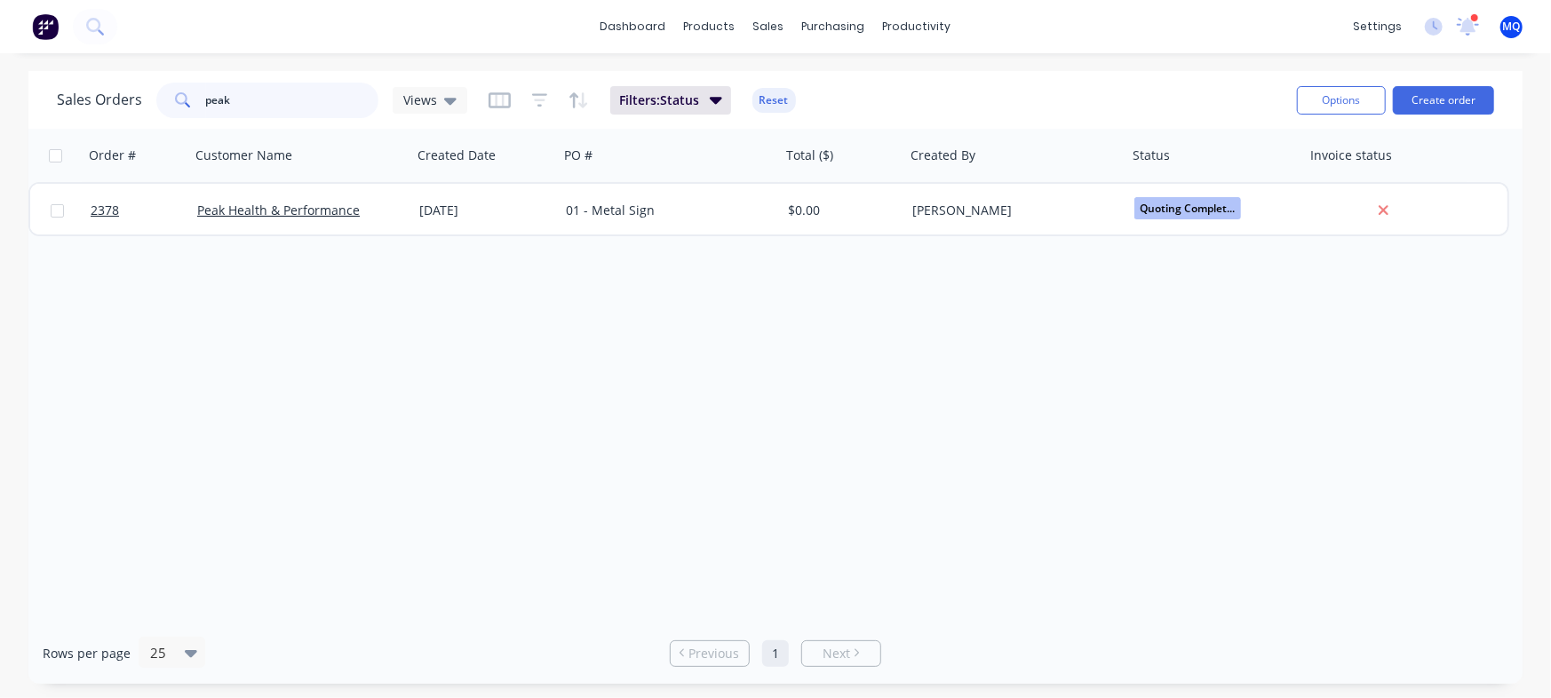
click at [273, 99] on input "peak" at bounding box center [292, 101] width 173 height 36
type input "gecko"
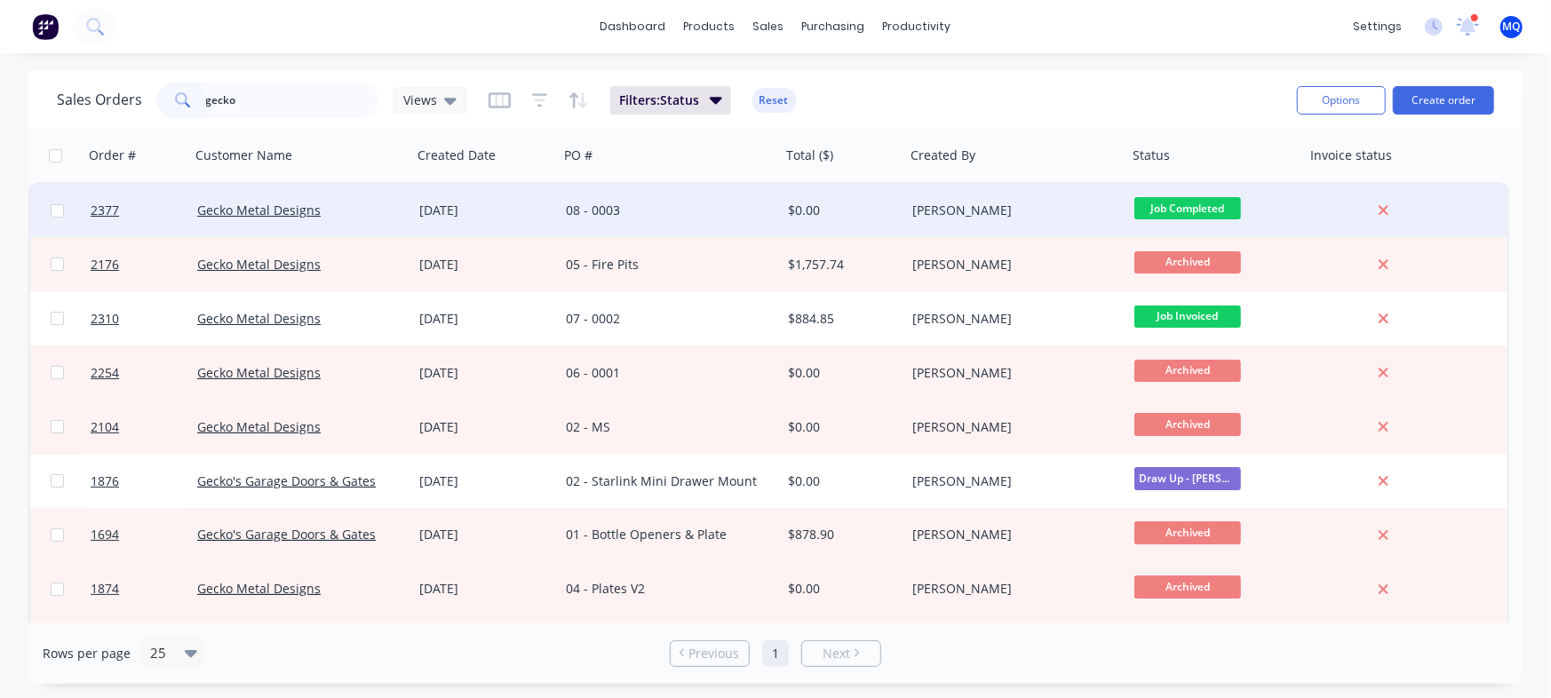
click at [701, 207] on div "08 - 0003" at bounding box center [664, 211] width 197 height 18
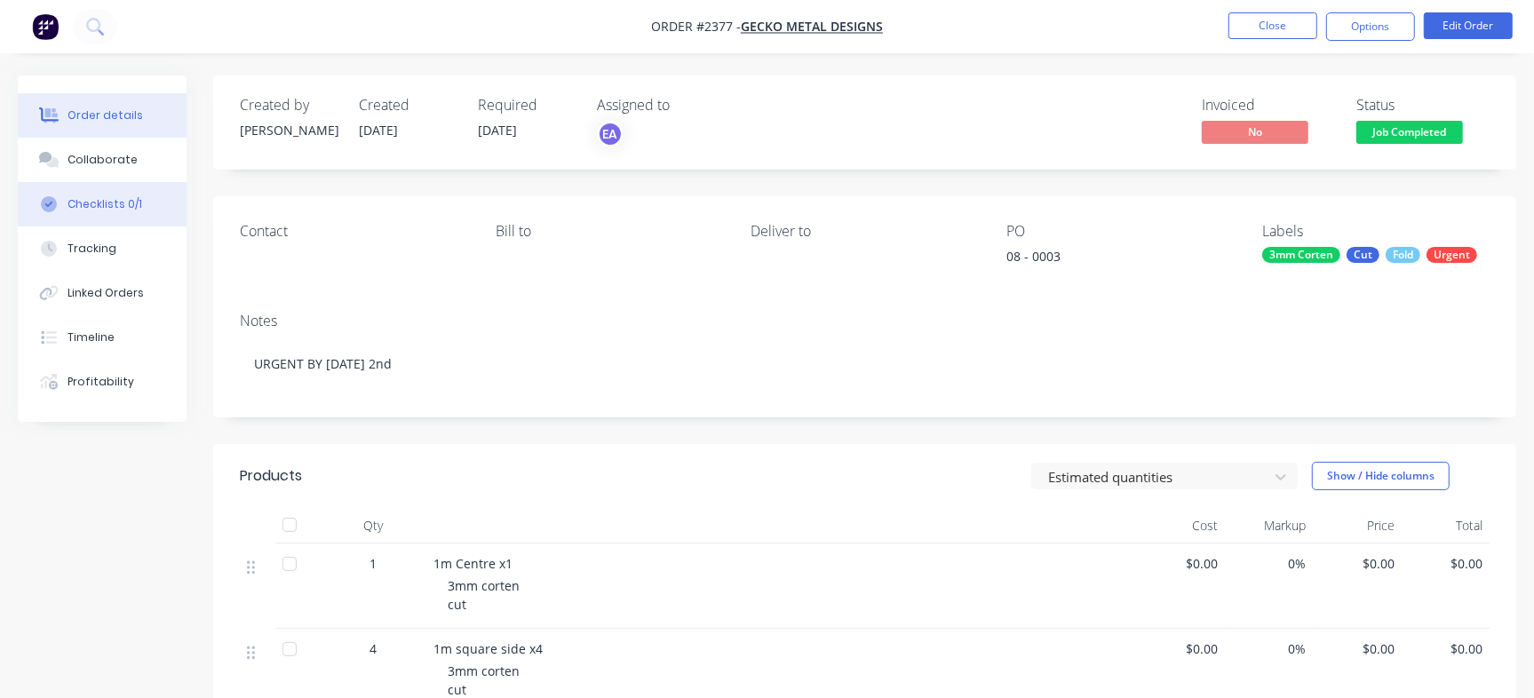
click at [133, 195] on button "Checklists 0/1" at bounding box center [102, 204] width 169 height 44
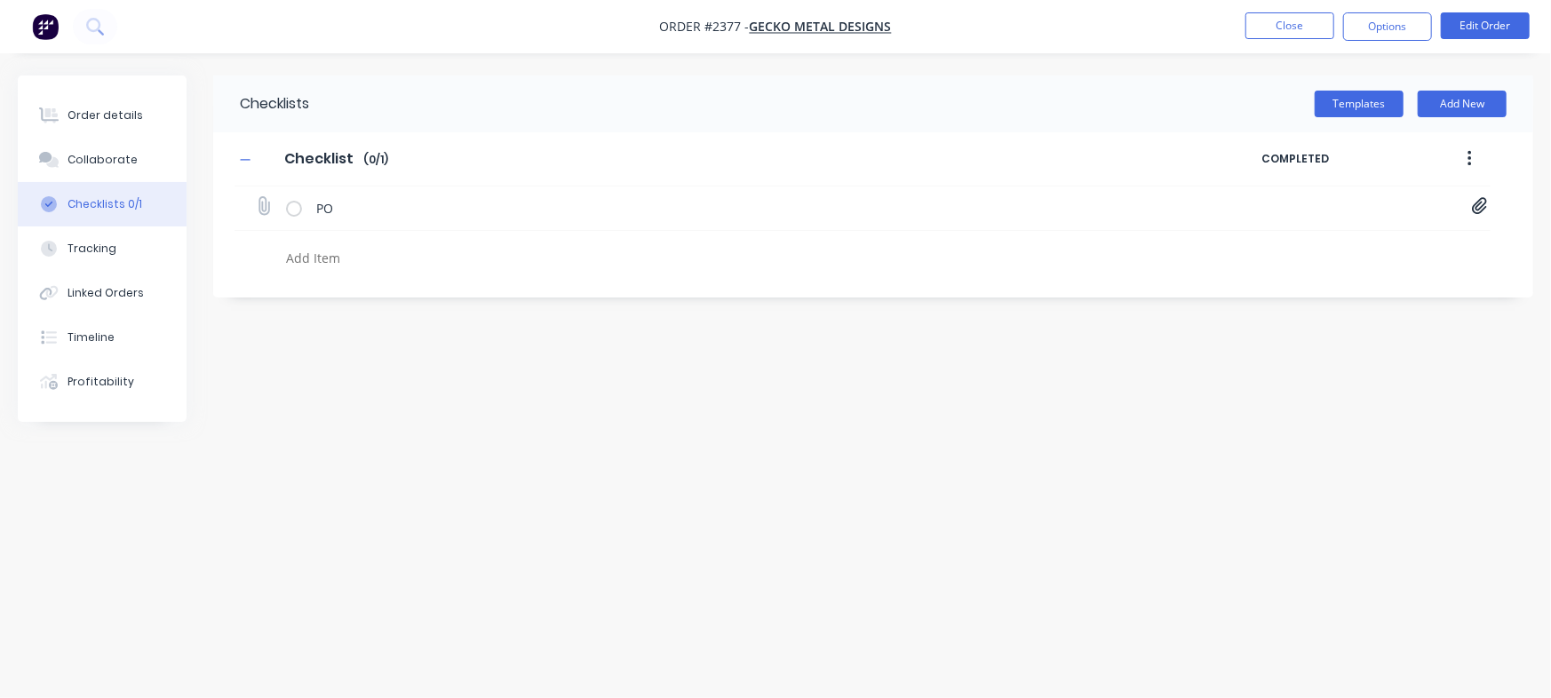
click at [1482, 203] on icon at bounding box center [1479, 206] width 15 height 17
click at [1306, 242] on link "Purchase Order PO0003 (1).pdf" at bounding box center [1336, 245] width 207 height 19
click at [129, 156] on div "Collaborate" at bounding box center [103, 160] width 70 height 16
type textarea "x"
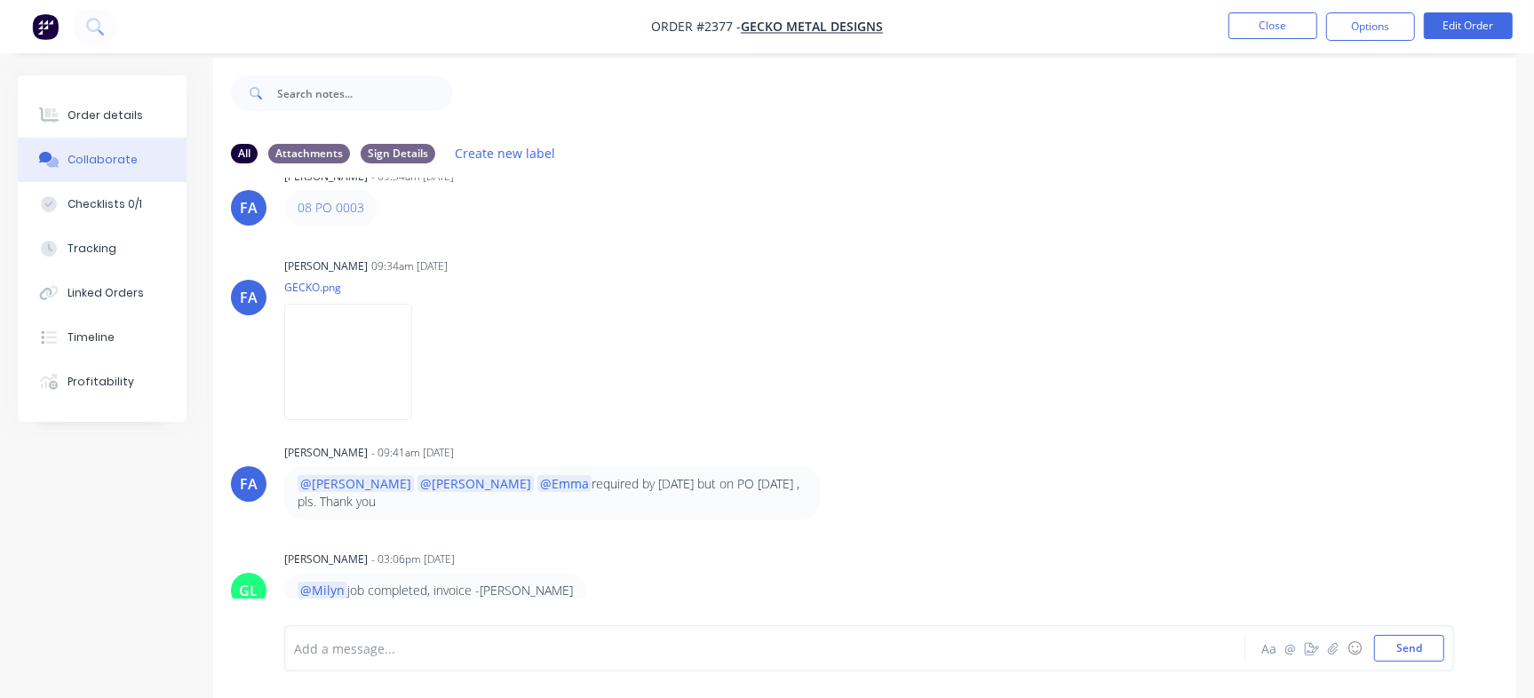
scroll to position [27, 0]
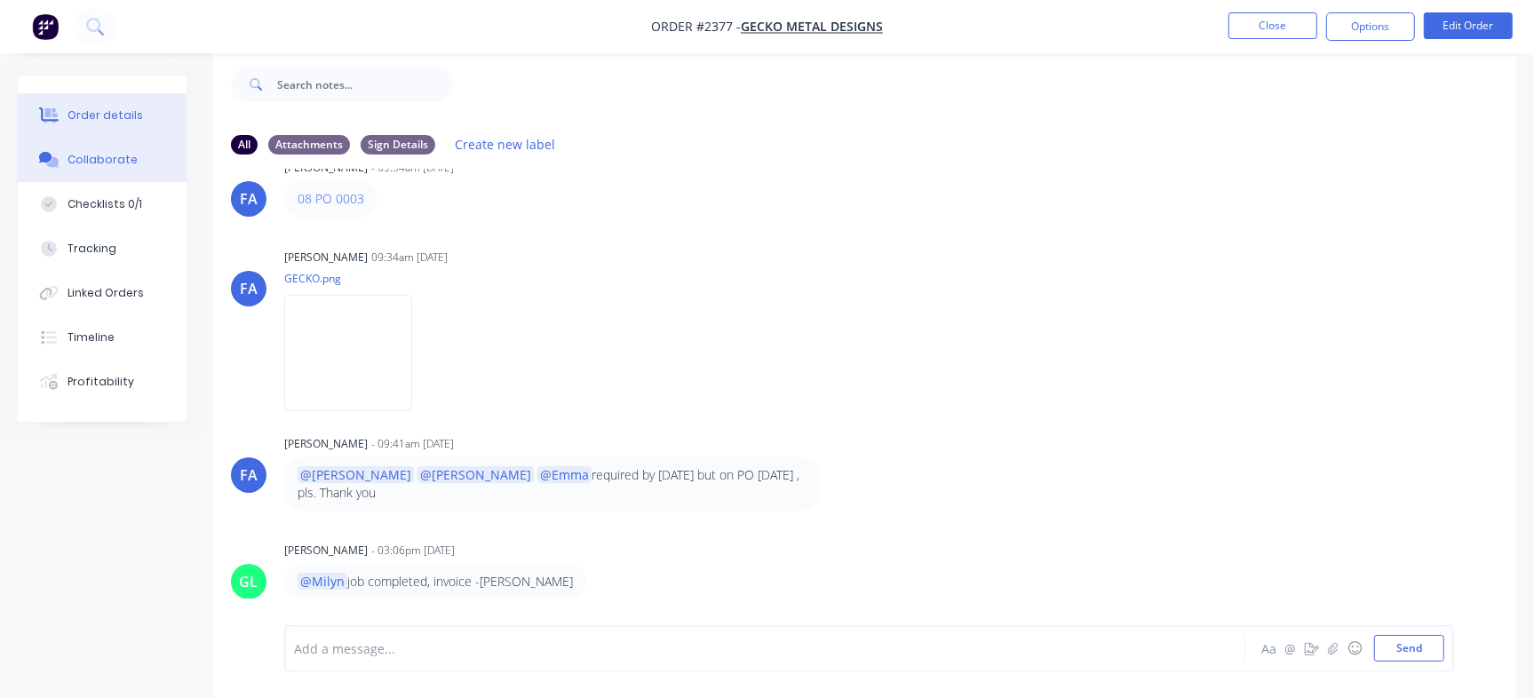
click at [143, 124] on button "Order details" at bounding box center [102, 115] width 169 height 44
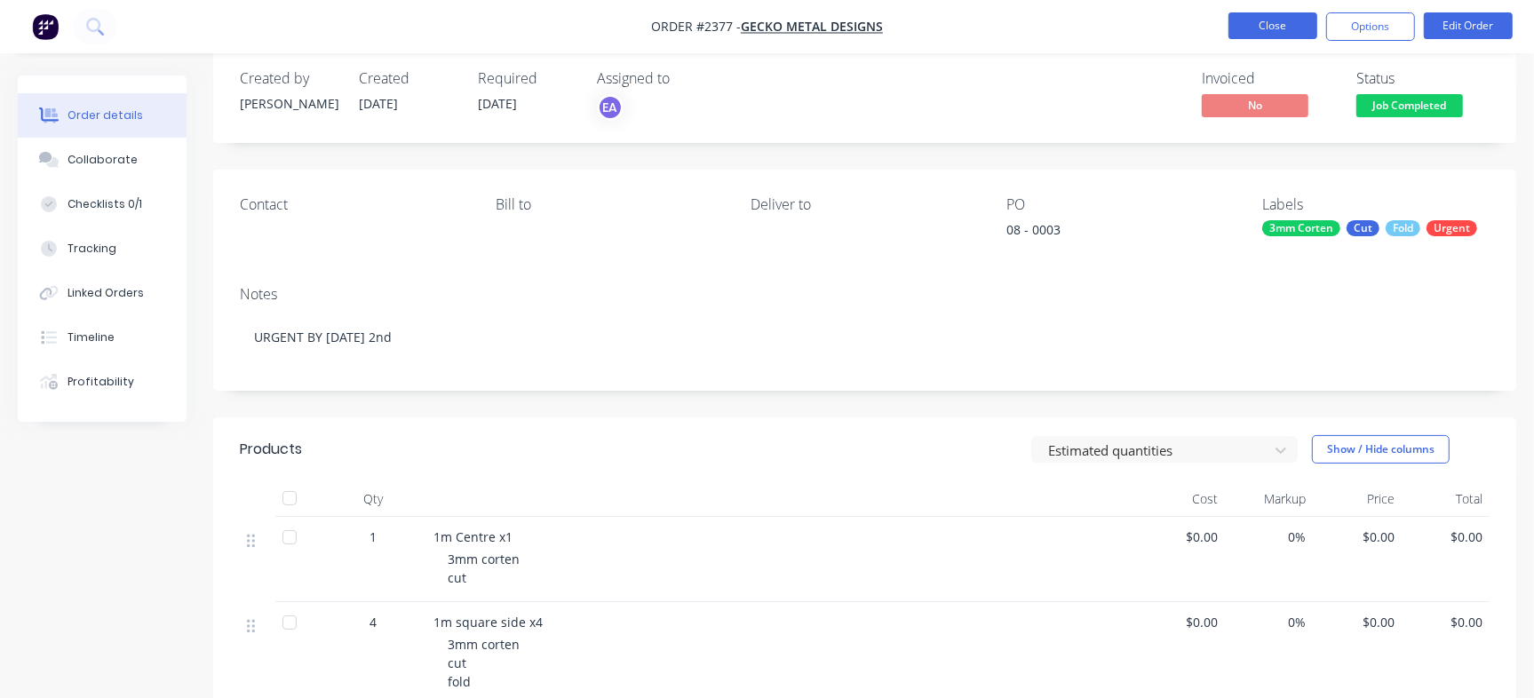
click at [1251, 24] on button "Close" at bounding box center [1273, 25] width 89 height 27
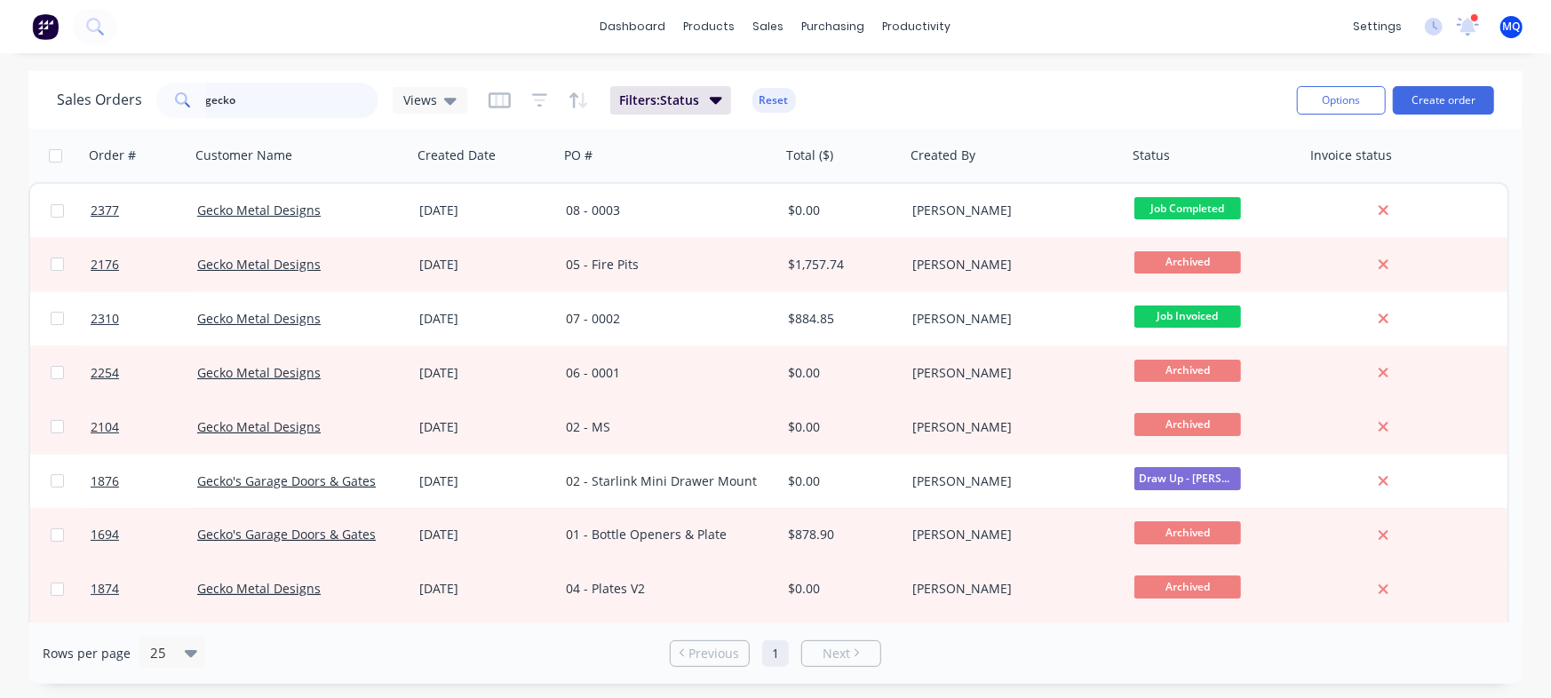
click at [286, 99] on input "gecko" at bounding box center [292, 101] width 173 height 36
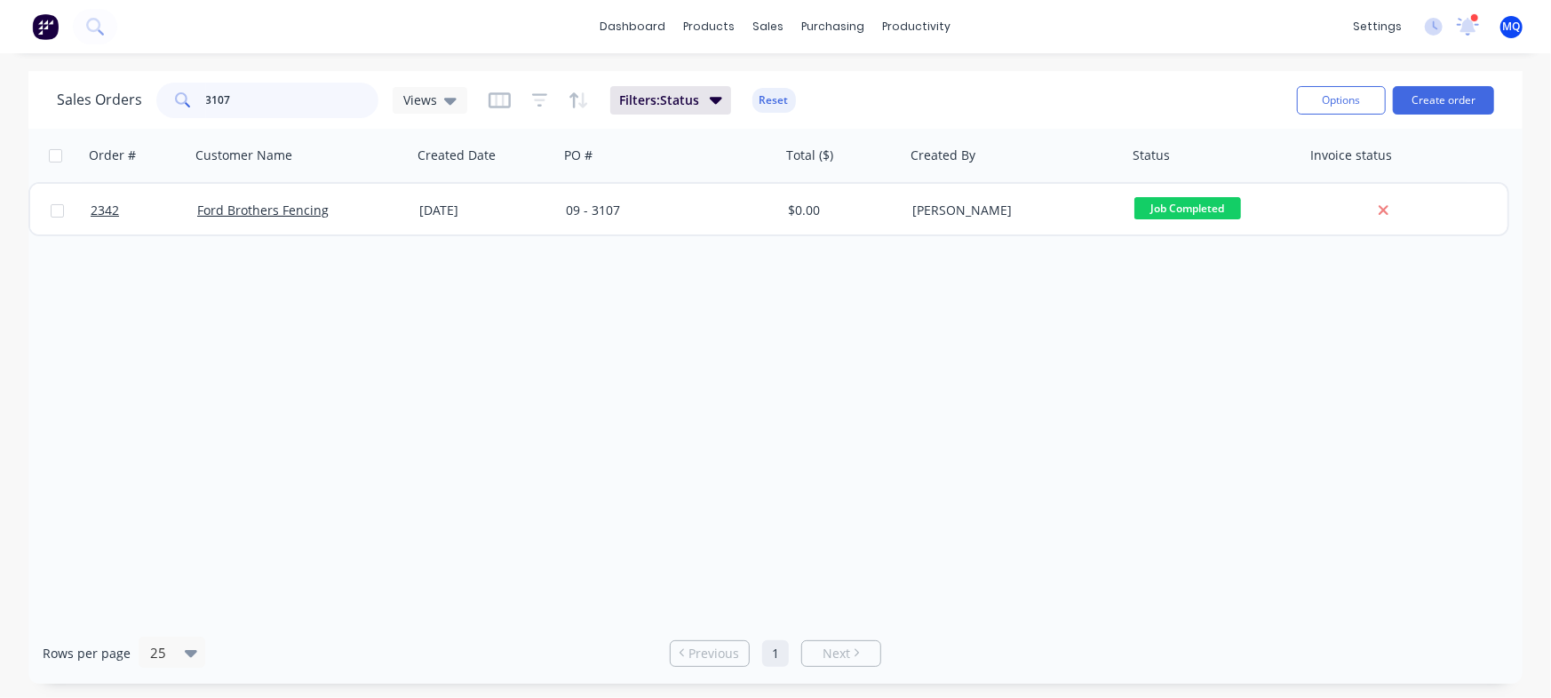
click at [254, 101] on input "3107" at bounding box center [292, 101] width 173 height 36
click at [259, 107] on input "rainger" at bounding box center [292, 101] width 173 height 36
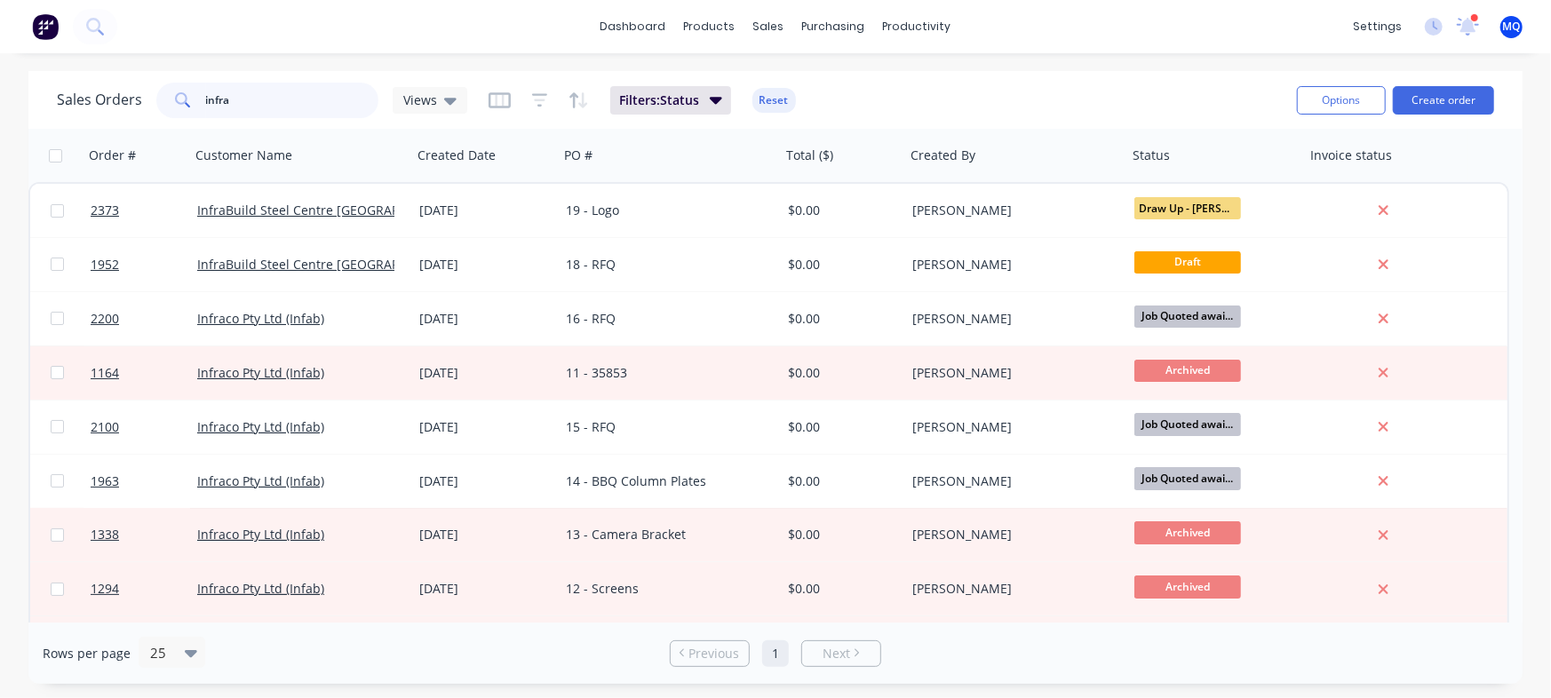
click at [240, 96] on input "infra" at bounding box center [292, 101] width 173 height 36
type input "ekebol"
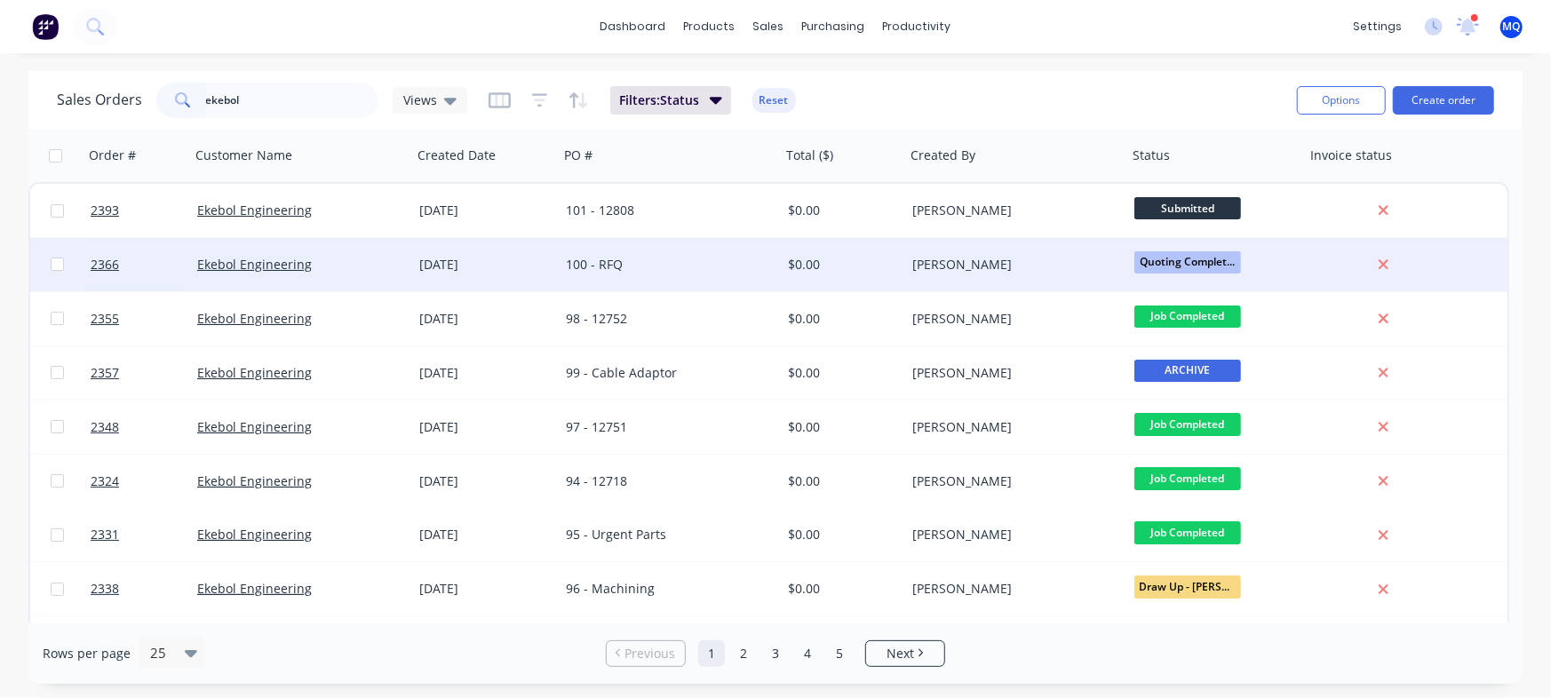
click at [617, 258] on div "100 - RFQ" at bounding box center [664, 265] width 197 height 18
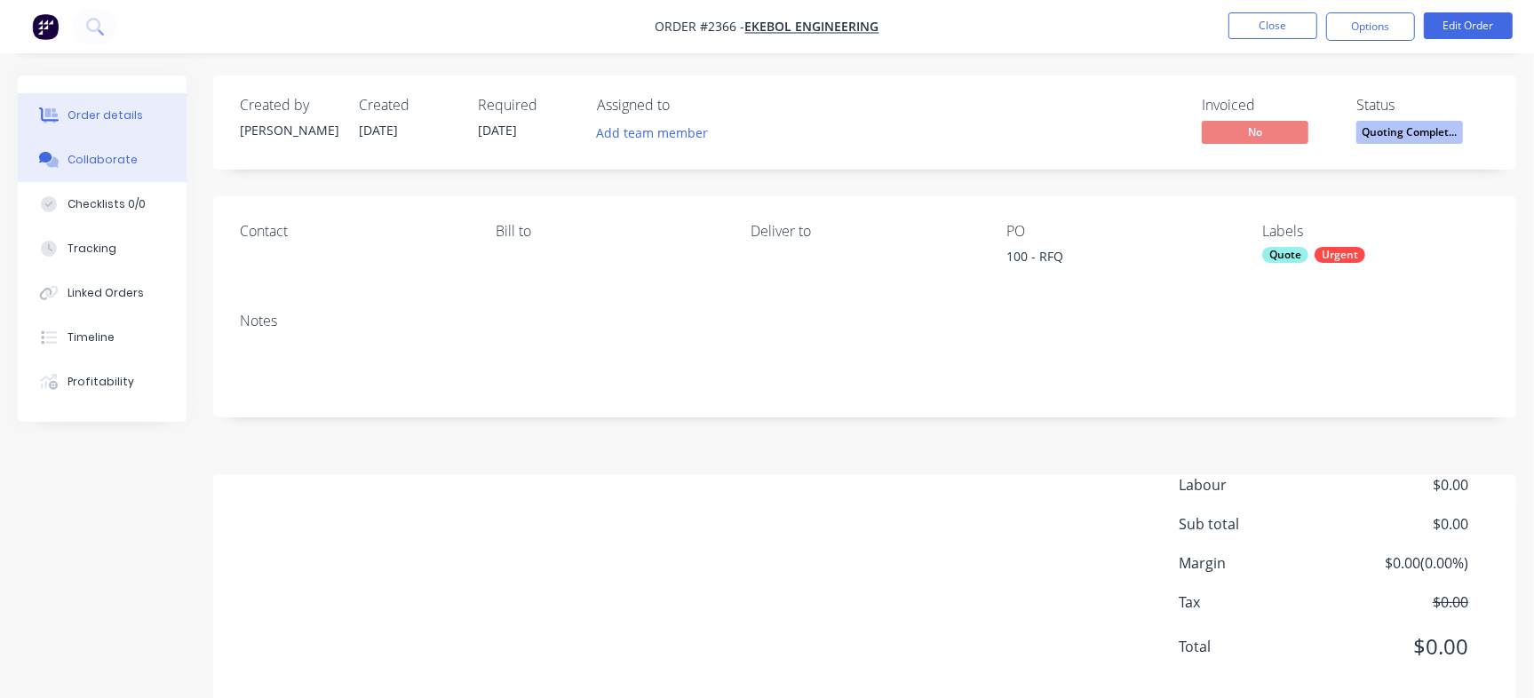
click at [122, 156] on div "Collaborate" at bounding box center [103, 160] width 70 height 16
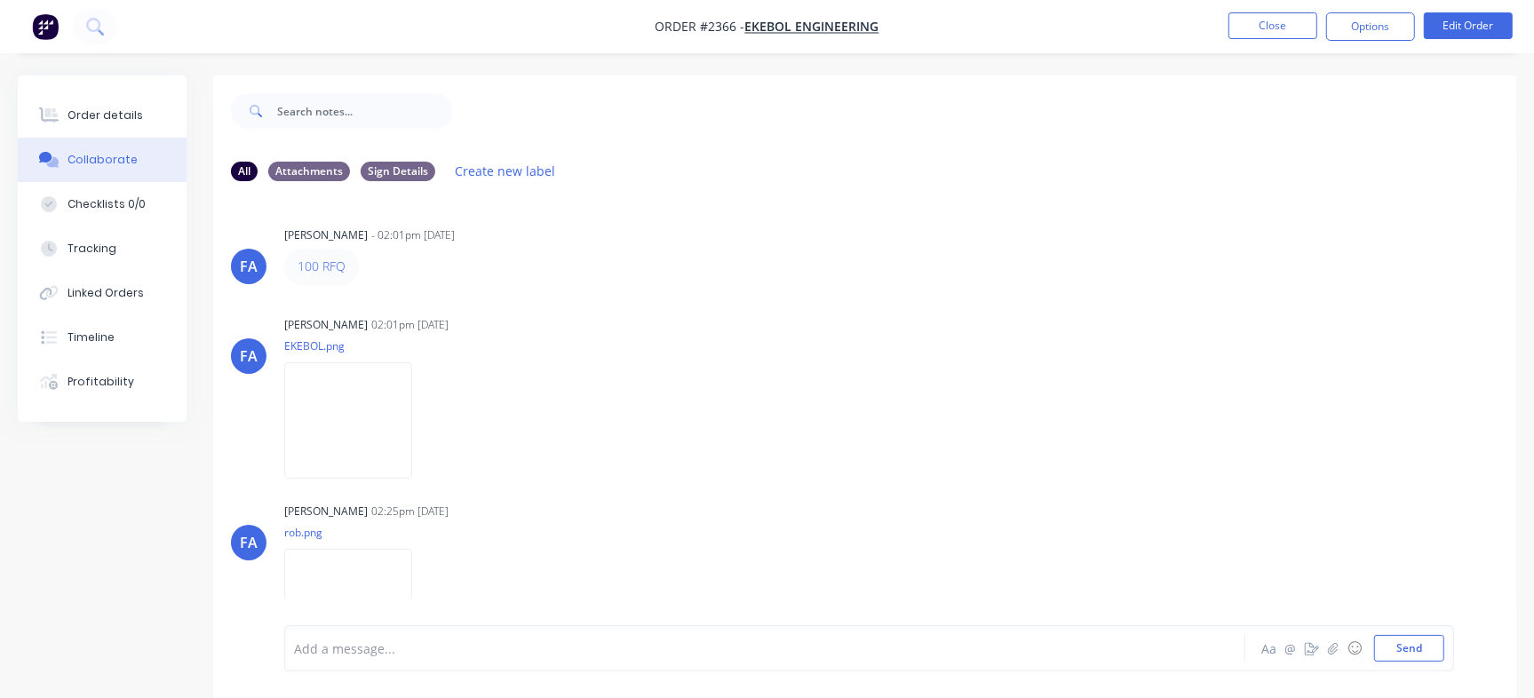
click at [370, 413] on img at bounding box center [348, 420] width 128 height 116
click at [788, 361] on div "[PERSON_NAME] 02:01pm [DATE] EKEBOL.png Labels Download Delete" at bounding box center [561, 392] width 555 height 160
click at [367, 346] on p "EKEBOL.png" at bounding box center [357, 346] width 146 height 15
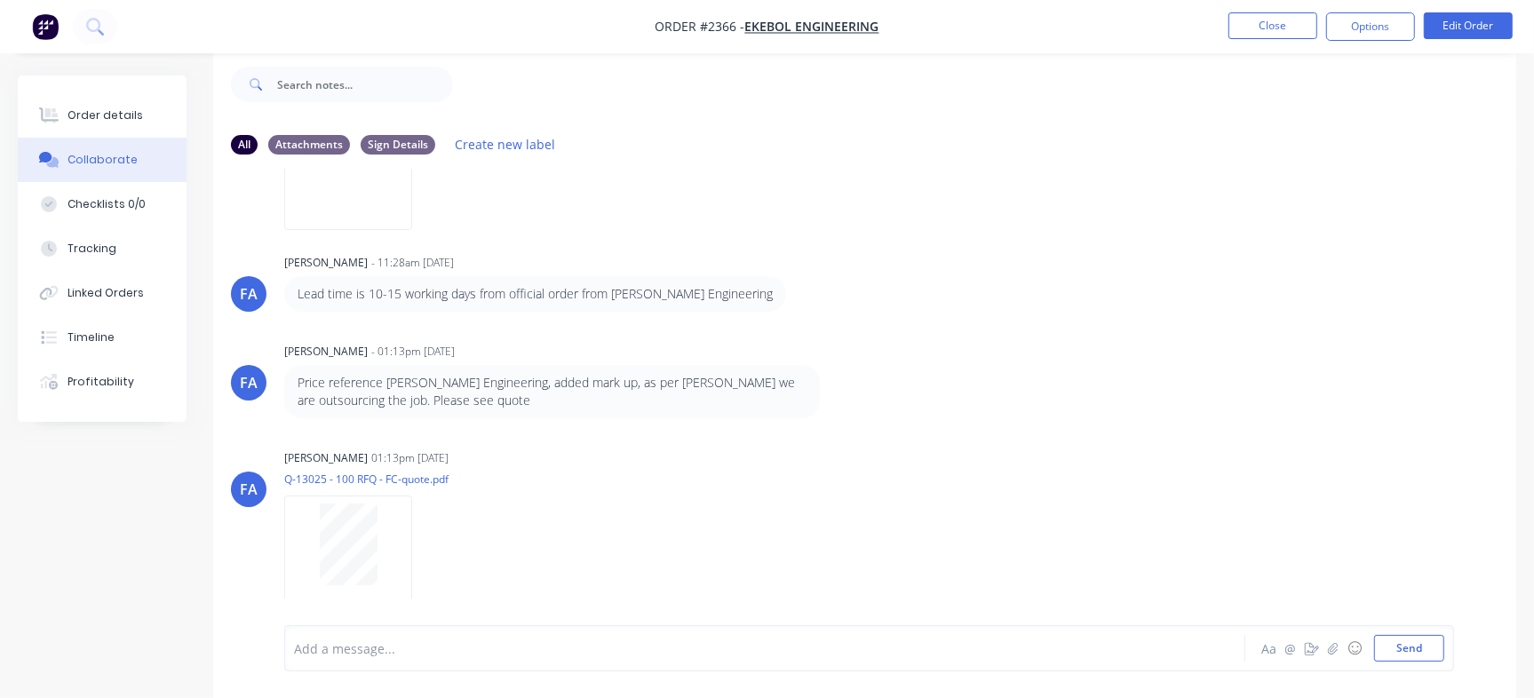
scroll to position [1071, 0]
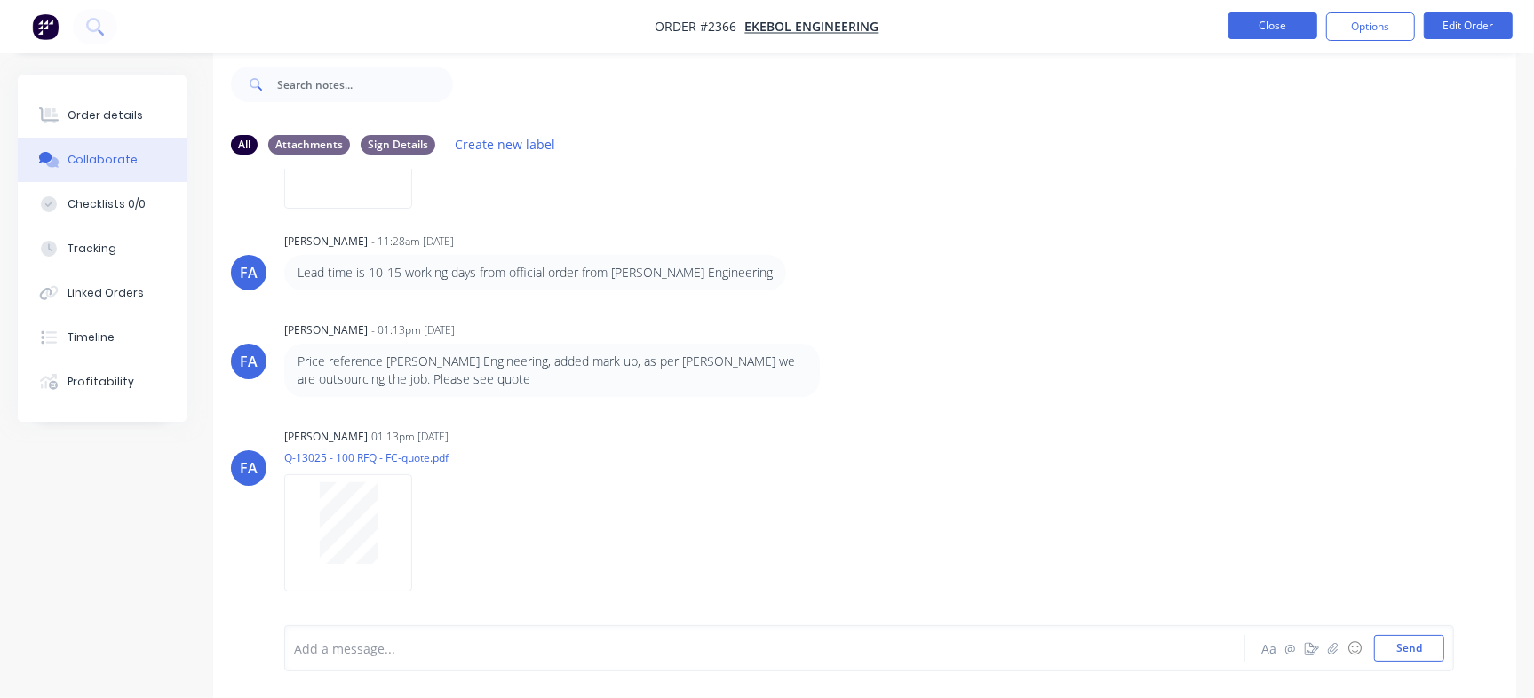
click at [1262, 31] on button "Close" at bounding box center [1273, 25] width 89 height 27
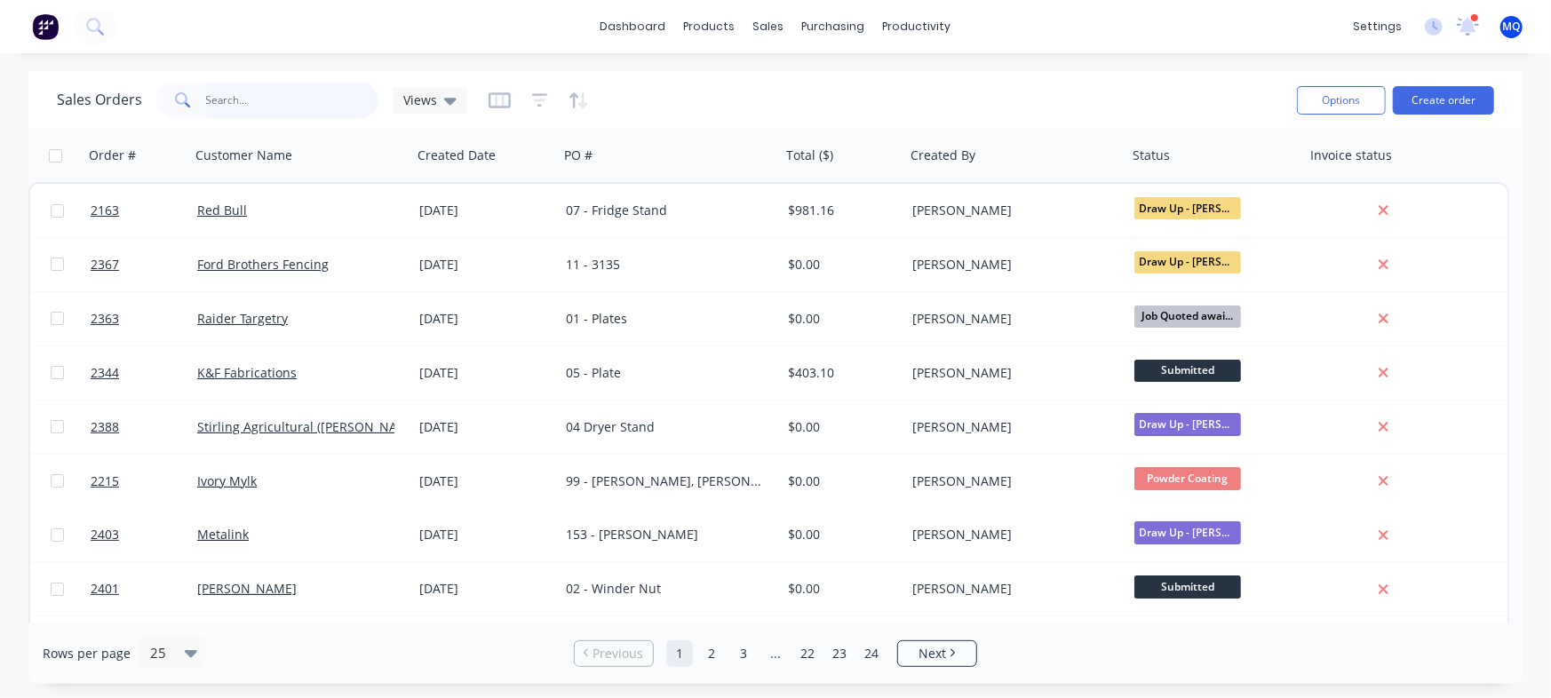
click at [244, 102] on input "text" at bounding box center [292, 101] width 173 height 36
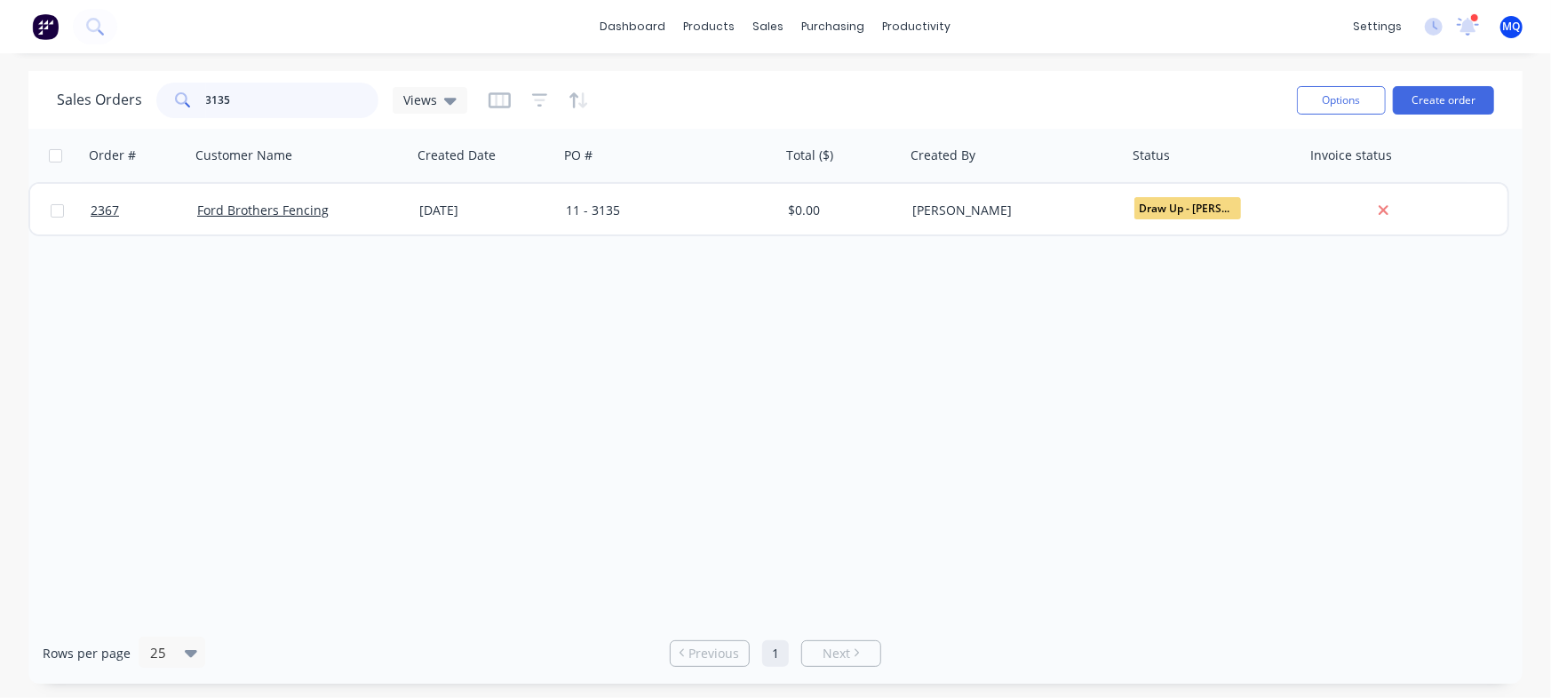
click at [248, 102] on input "3135" at bounding box center [292, 101] width 173 height 36
click at [0, 0] on html "dashboard products sales purchasing productivity dashboard products Product Cat…" at bounding box center [775, 349] width 1551 height 698
type input ","
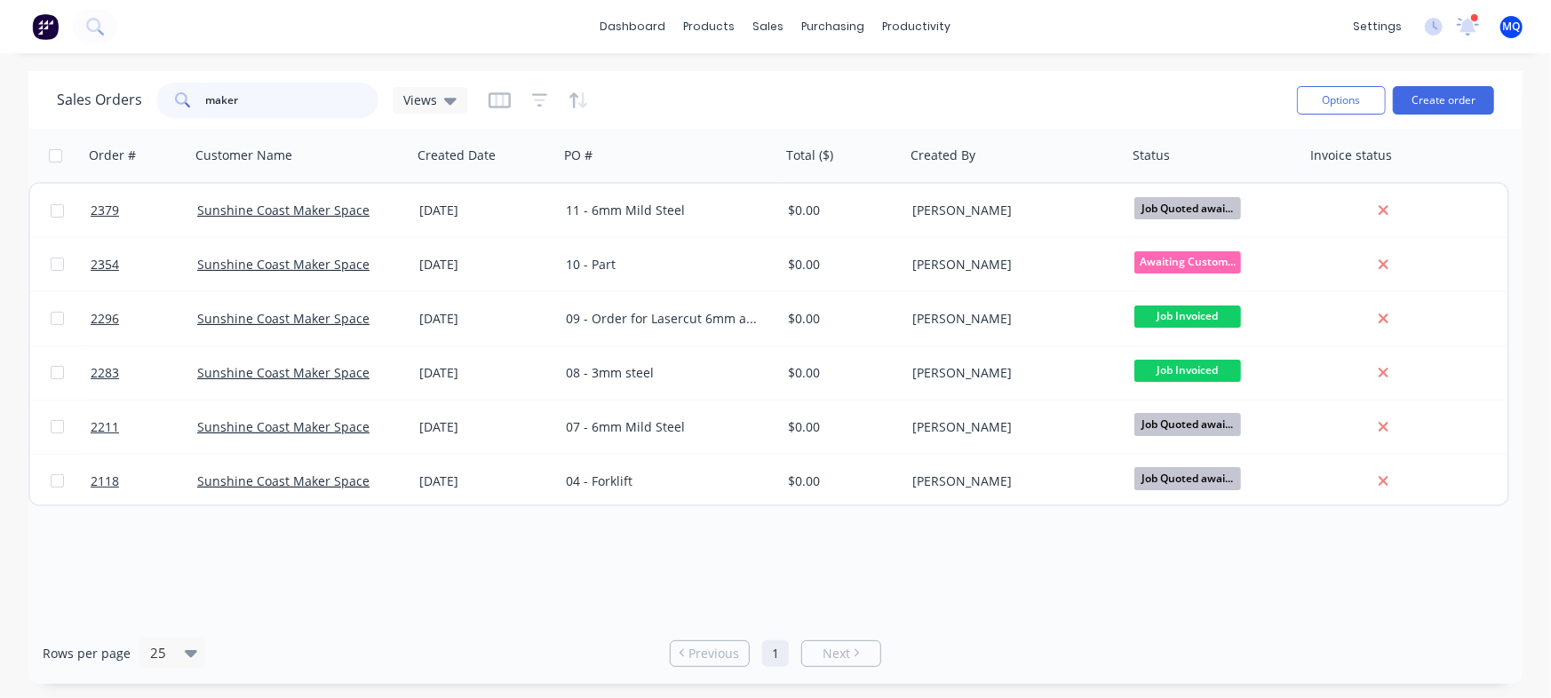
click at [244, 93] on input "maker" at bounding box center [292, 101] width 173 height 36
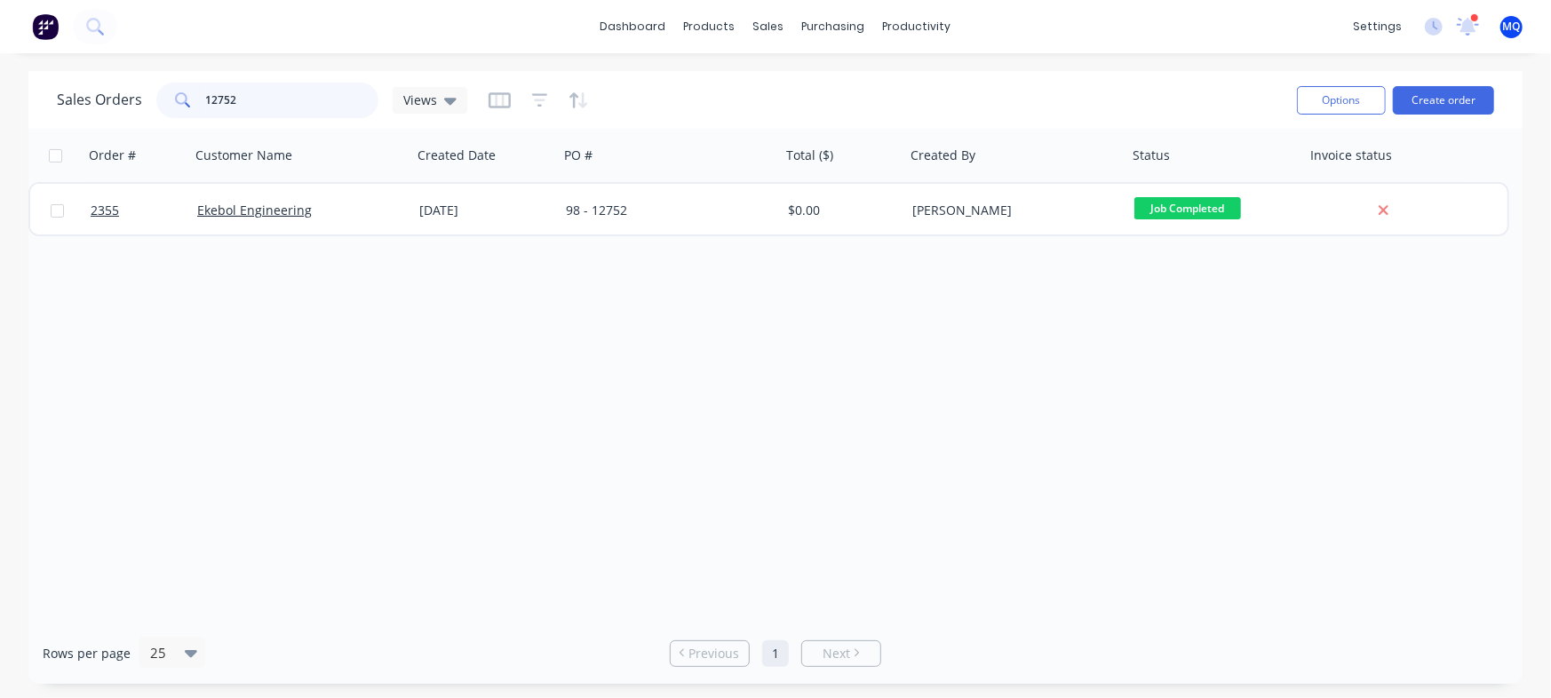
click at [294, 102] on input "12752" at bounding box center [292, 101] width 173 height 36
type input "12336"
